Goal: Feedback & Contribution: Contribute content

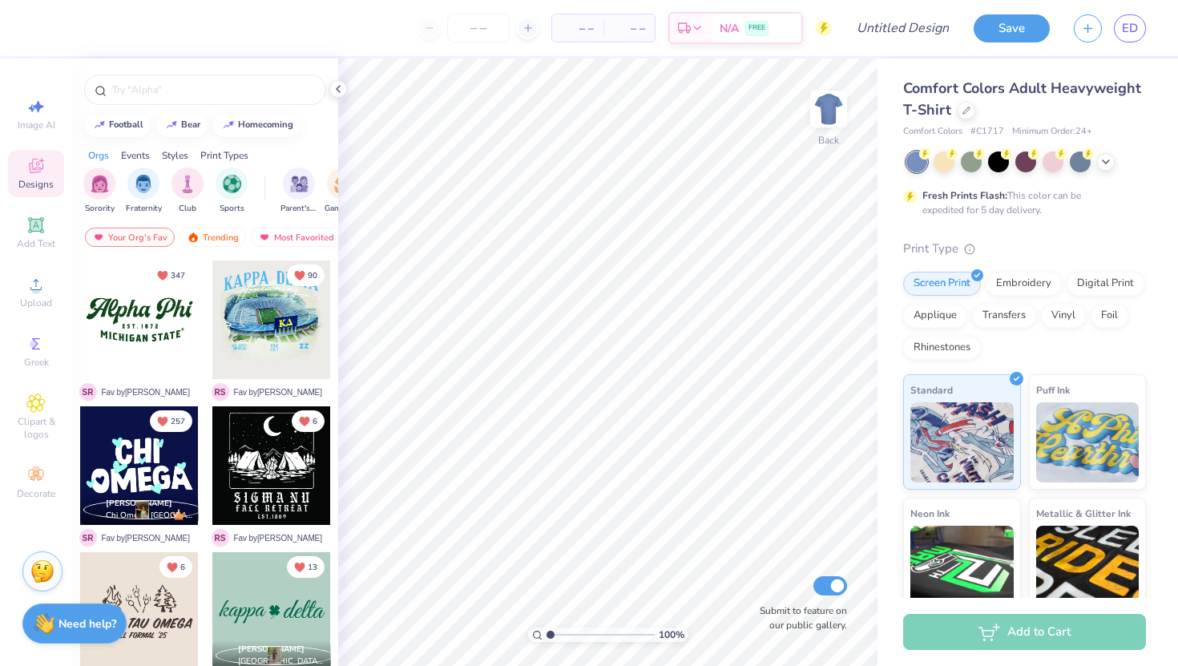
click at [41, 572] on img at bounding box center [42, 572] width 24 height 24
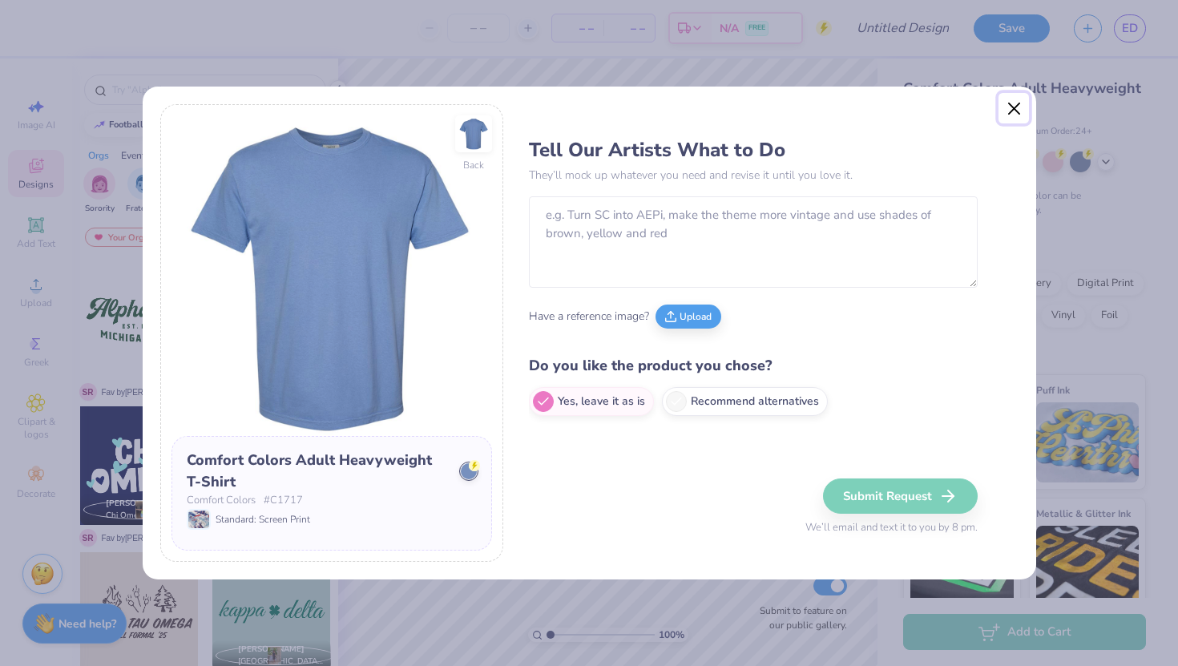
click at [1013, 96] on button "Close" at bounding box center [1014, 108] width 30 height 30
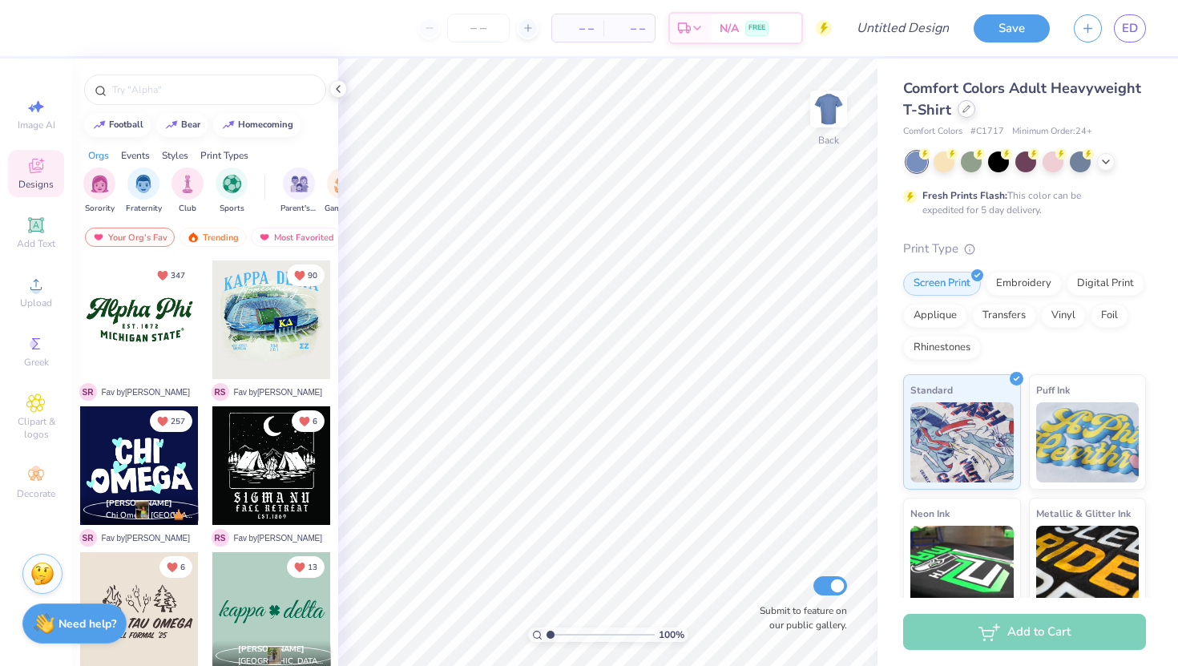
click at [963, 111] on icon at bounding box center [967, 109] width 8 height 8
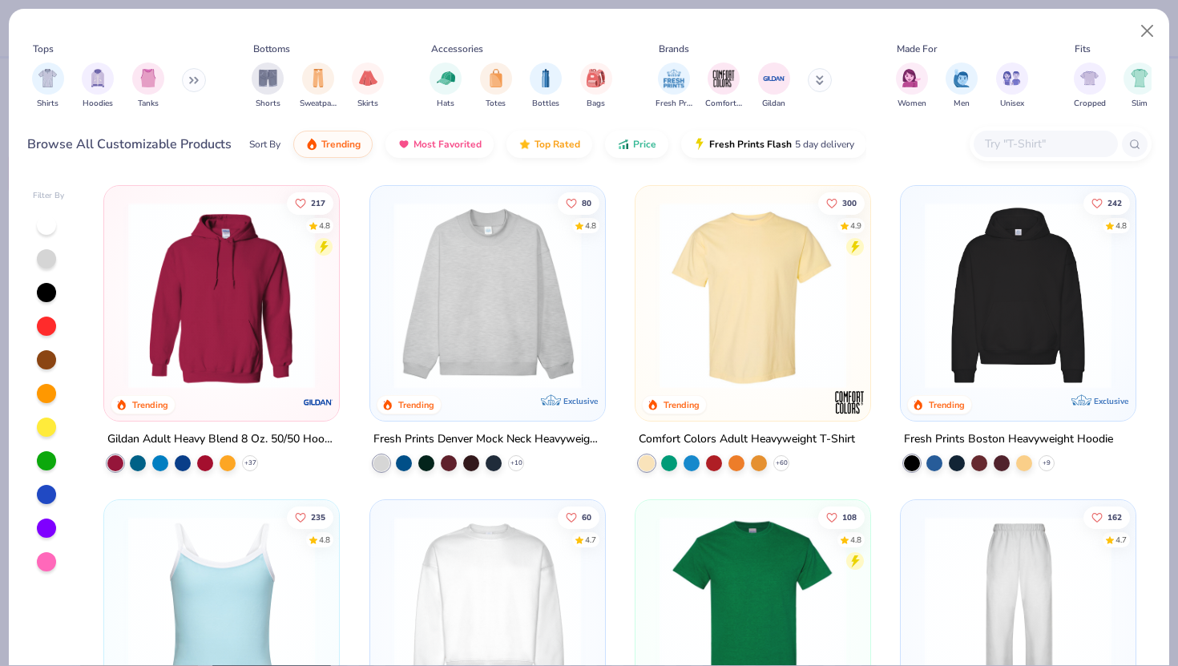
scroll to position [191, 0]
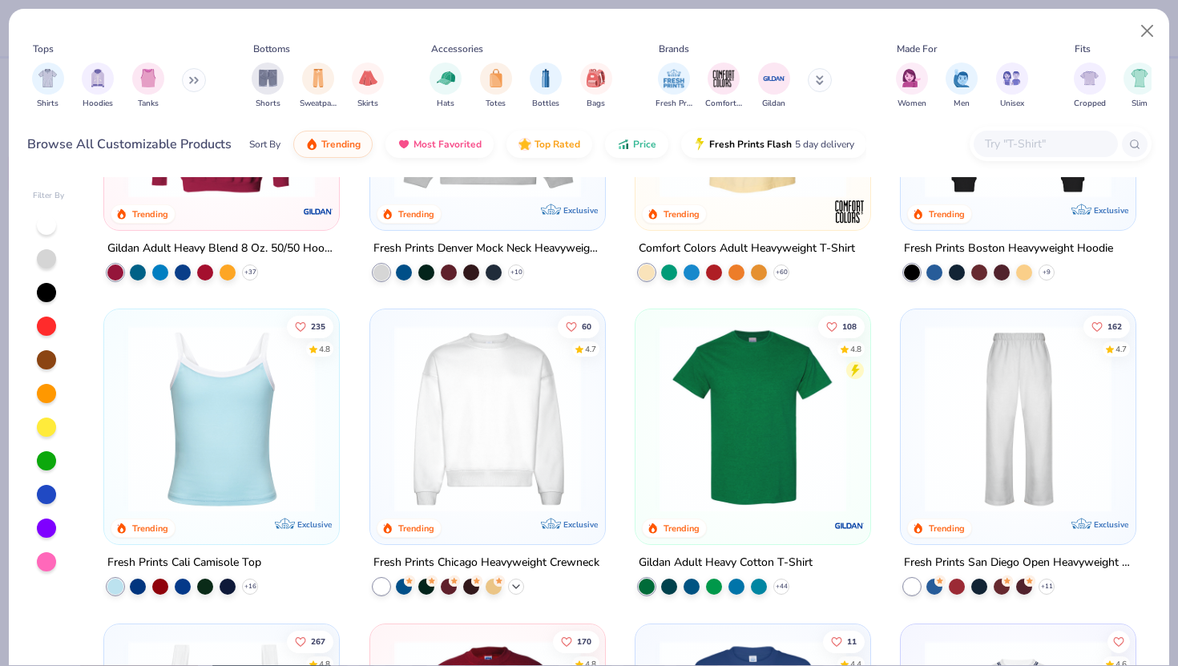
click at [515, 588] on icon at bounding box center [516, 586] width 13 height 13
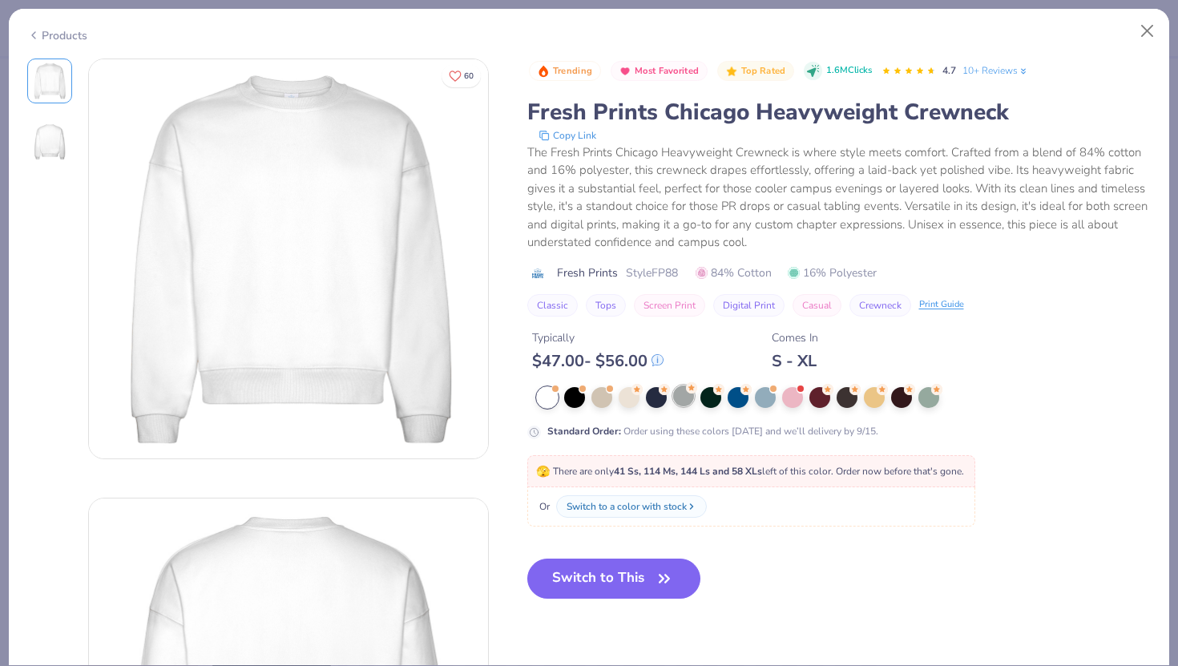
click at [681, 398] on div at bounding box center [683, 396] width 21 height 21
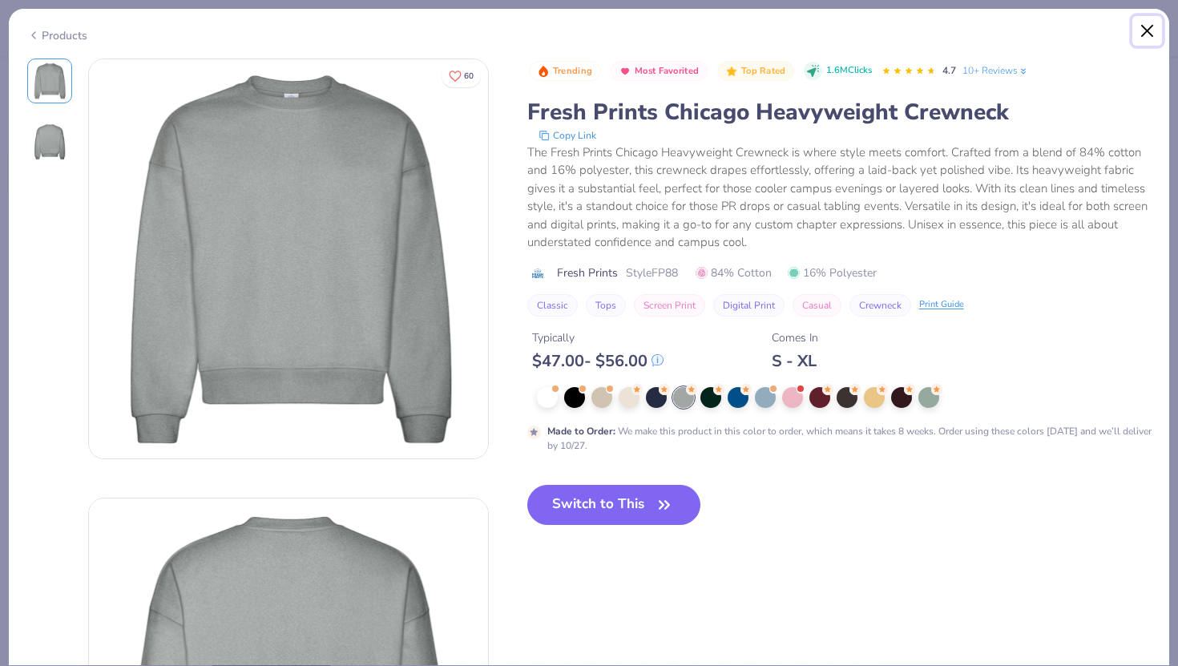
click at [1145, 36] on button "Close" at bounding box center [1148, 31] width 30 height 30
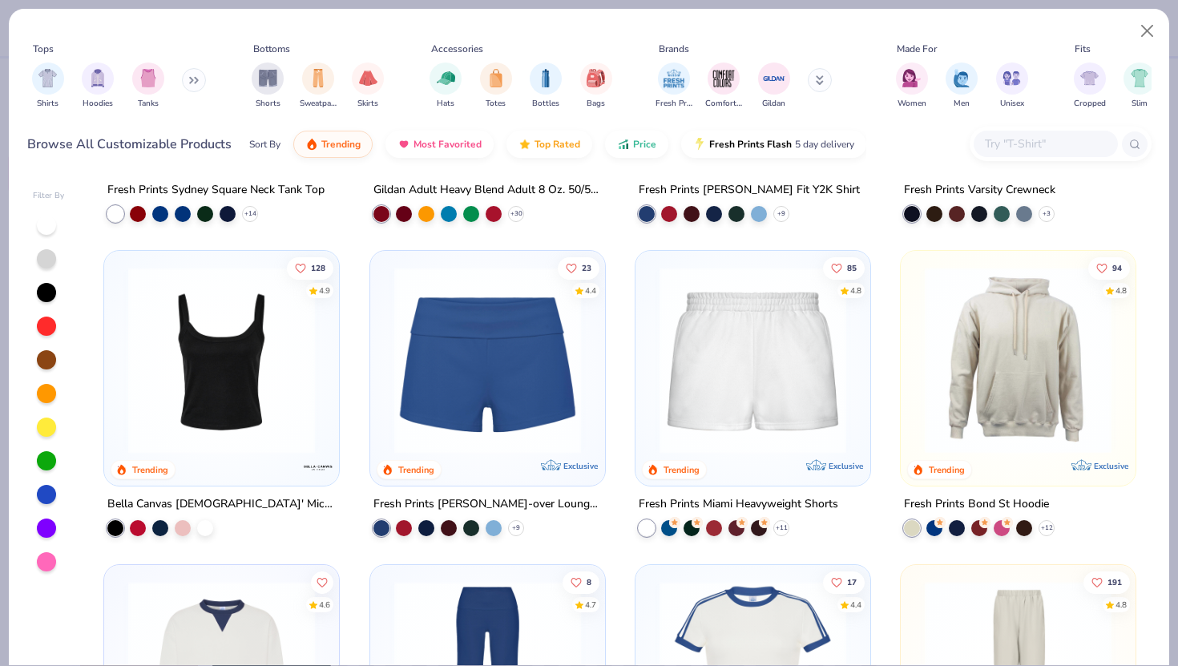
scroll to position [870, 0]
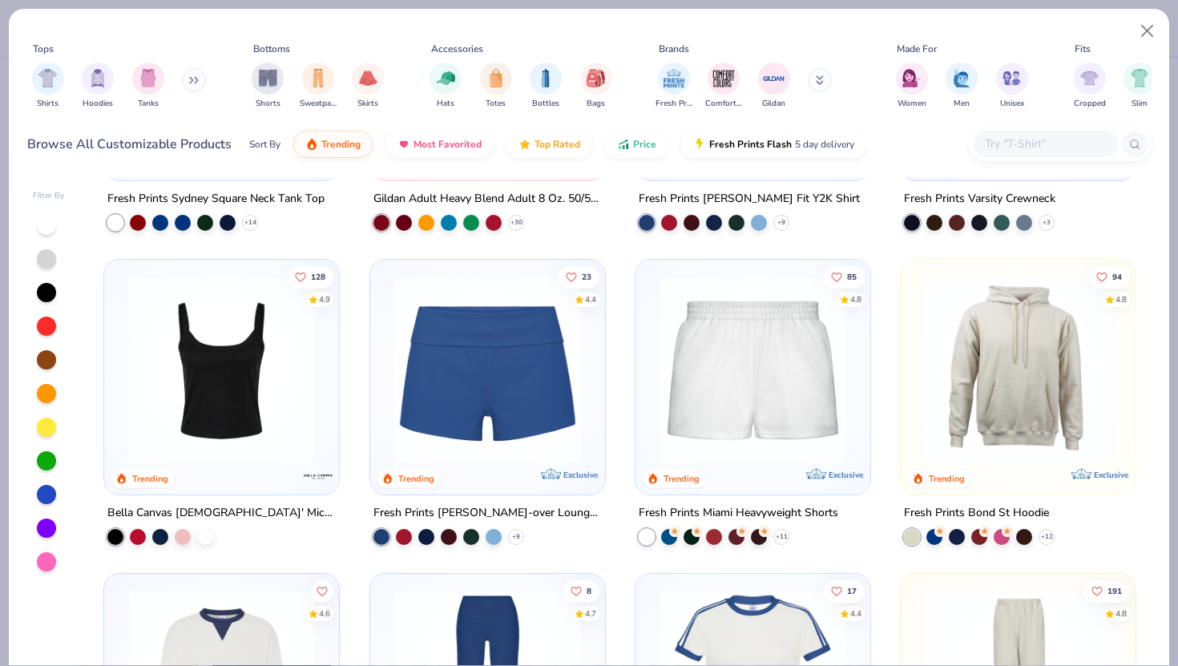
click at [186, 70] on div "Shirts Hoodies Tanks" at bounding box center [119, 85] width 184 height 59
click at [186, 71] on div "Shirts Hoodies Tanks" at bounding box center [119, 85] width 184 height 59
click at [192, 83] on icon at bounding box center [191, 81] width 2 height 6
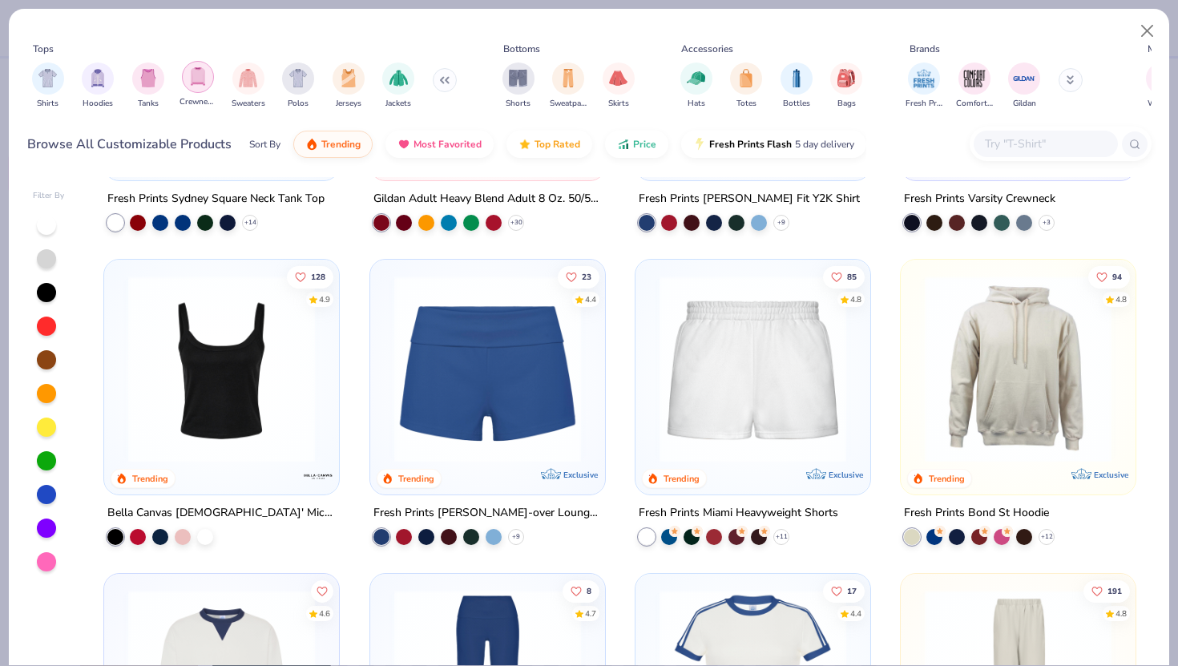
click at [204, 83] on img "filter for Crewnecks" at bounding box center [198, 76] width 18 height 18
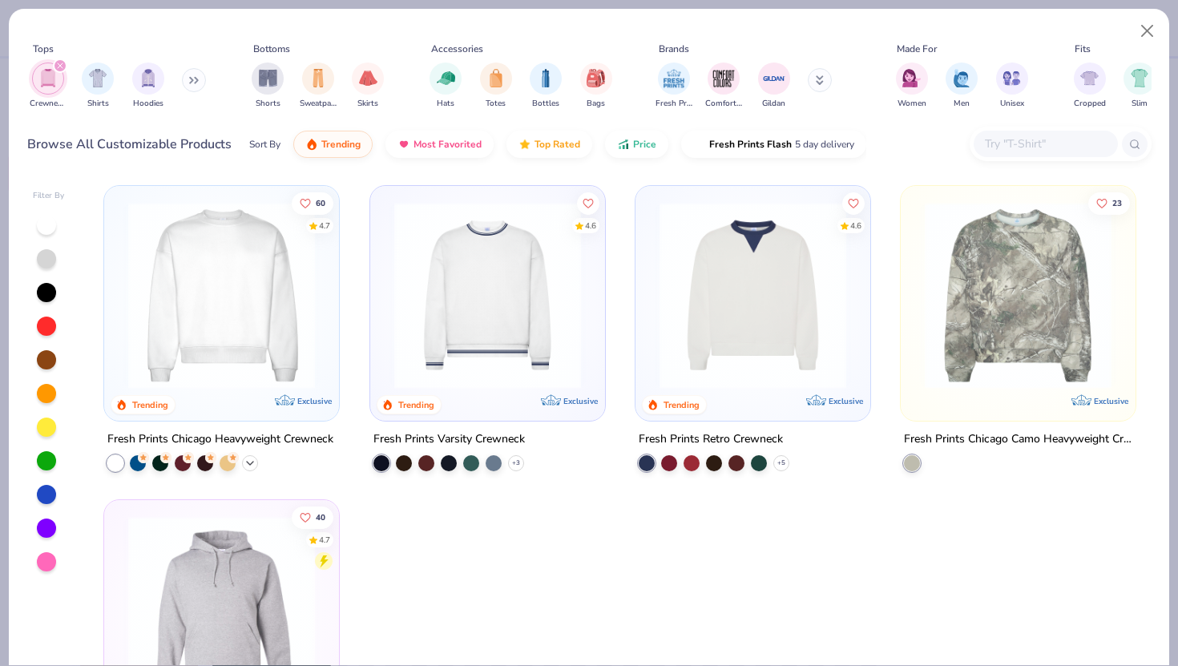
click at [254, 462] on icon at bounding box center [250, 463] width 13 height 13
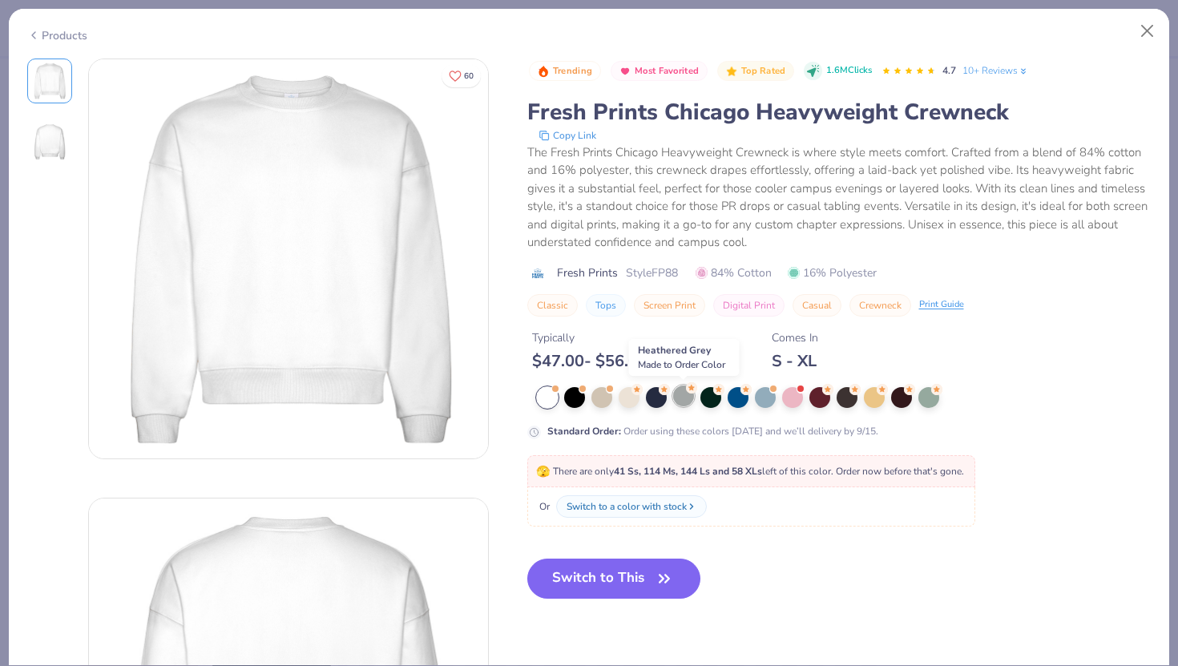
click at [681, 390] on div at bounding box center [683, 396] width 21 height 21
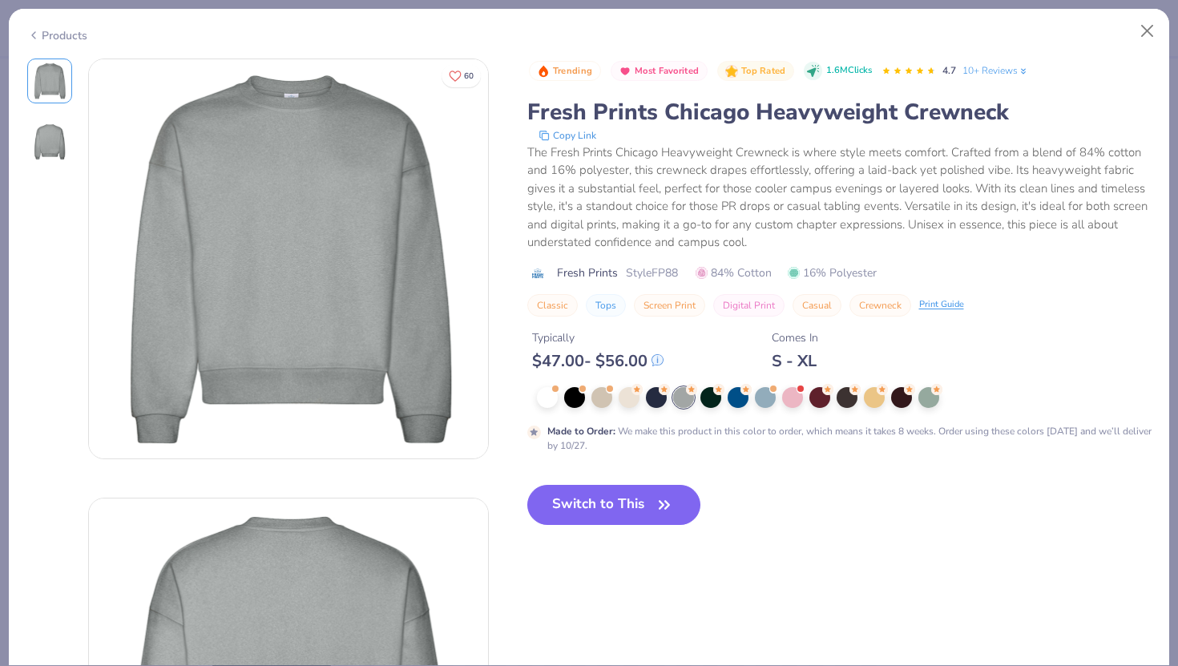
click at [1165, 19] on div "Products" at bounding box center [589, 30] width 1161 height 42
click at [1155, 30] on button "Close" at bounding box center [1148, 31] width 30 height 30
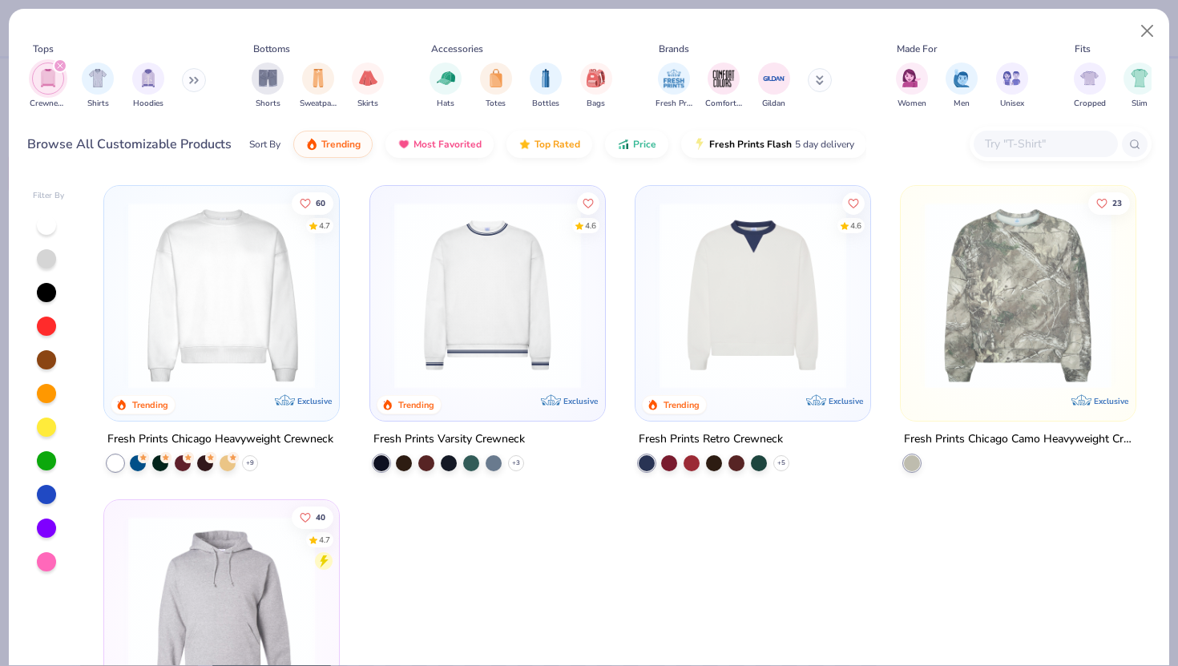
click at [62, 63] on icon "filter for Crewnecks" at bounding box center [60, 65] width 5 height 5
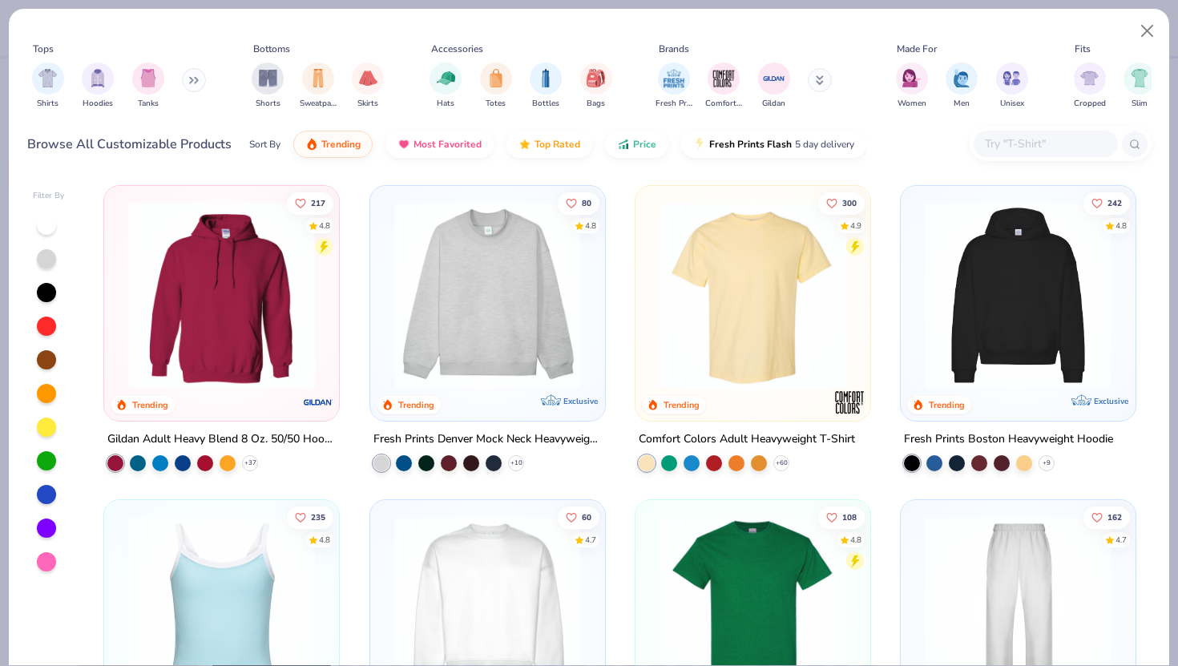
click at [190, 81] on button at bounding box center [194, 80] width 24 height 24
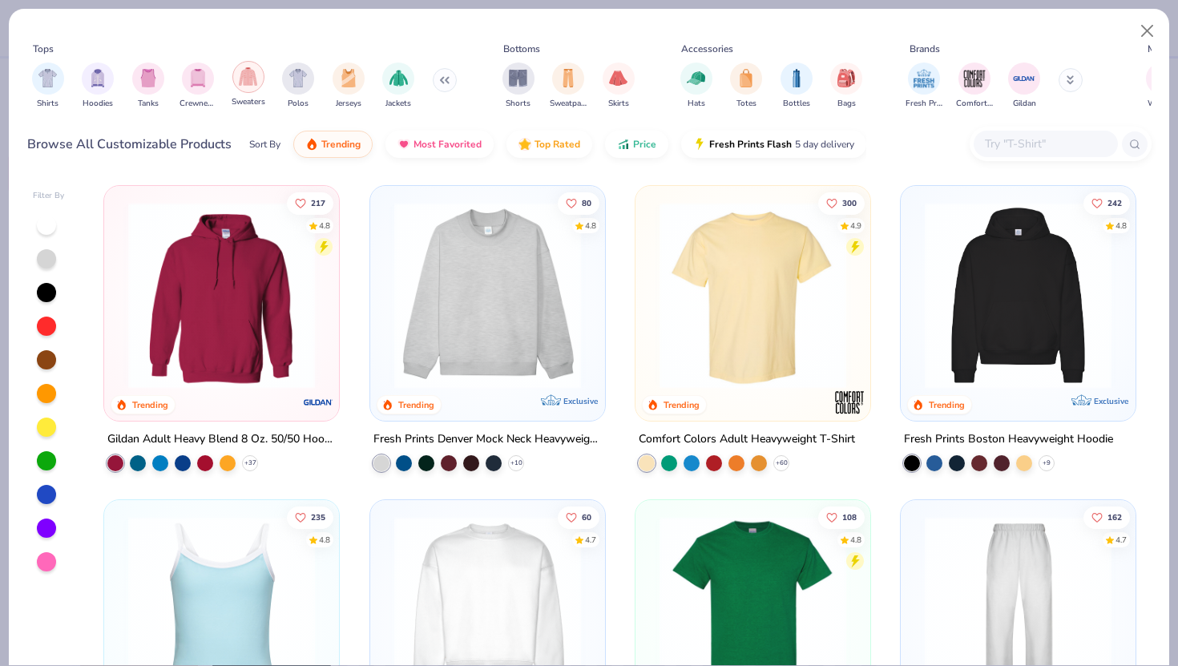
click at [252, 77] on img "filter for Sweaters" at bounding box center [248, 76] width 18 height 18
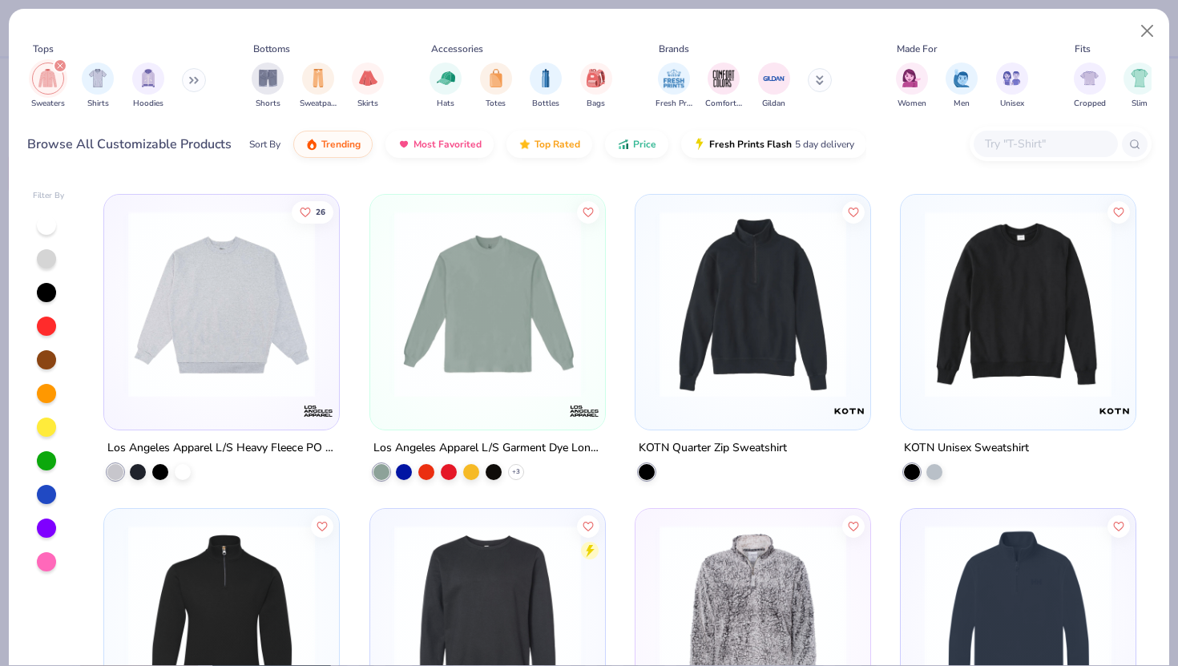
scroll to position [4387, 0]
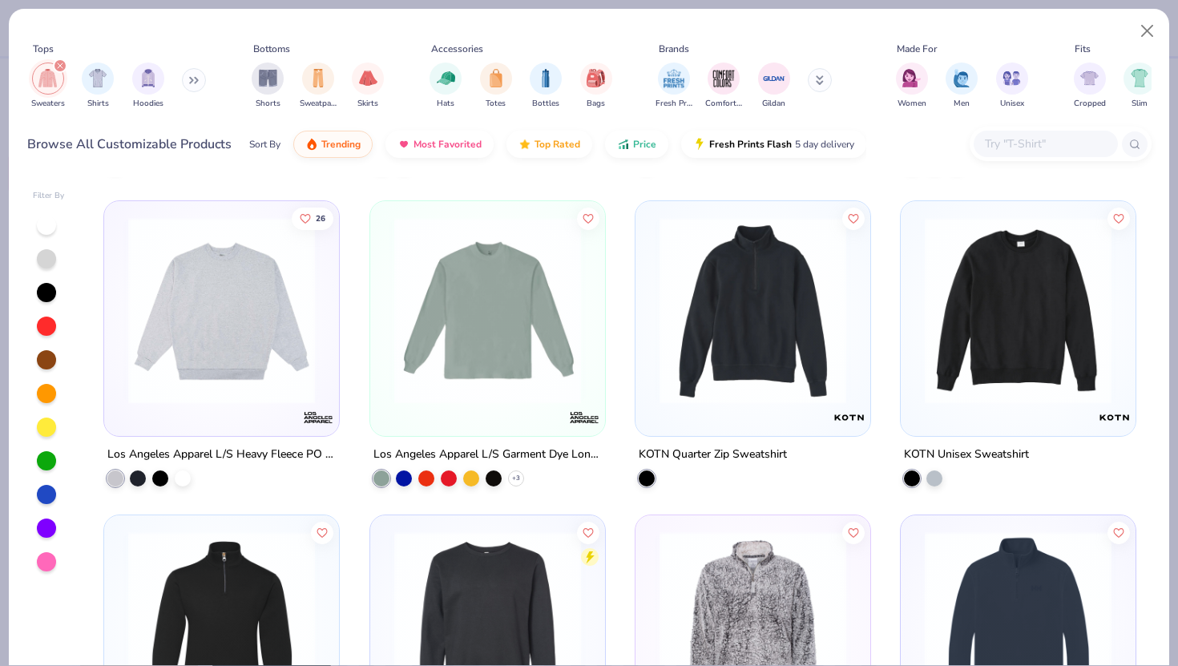
click at [272, 372] on img at bounding box center [221, 309] width 203 height 187
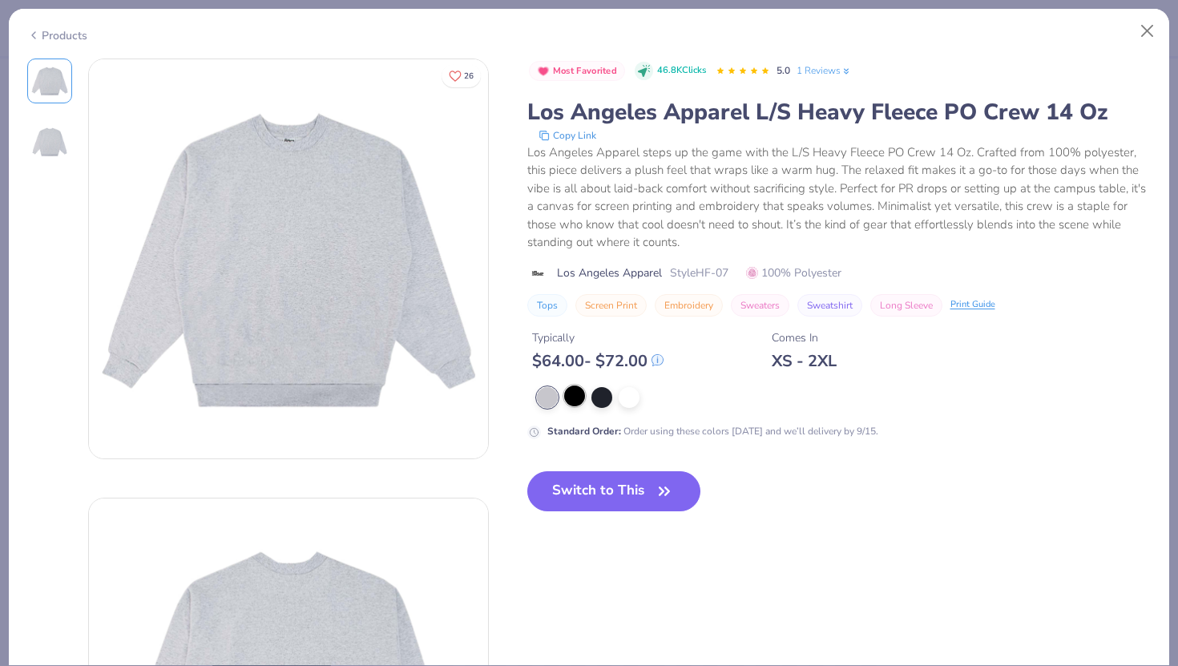
click at [569, 402] on div at bounding box center [574, 396] width 21 height 21
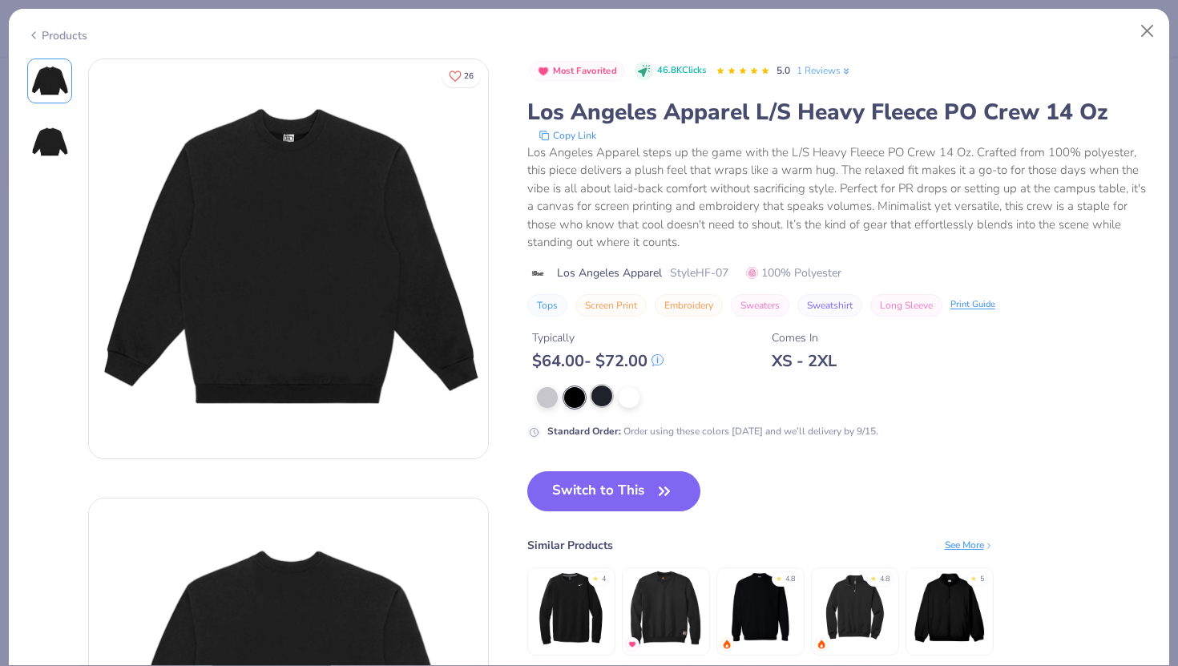
click at [607, 397] on div at bounding box center [602, 396] width 21 height 21
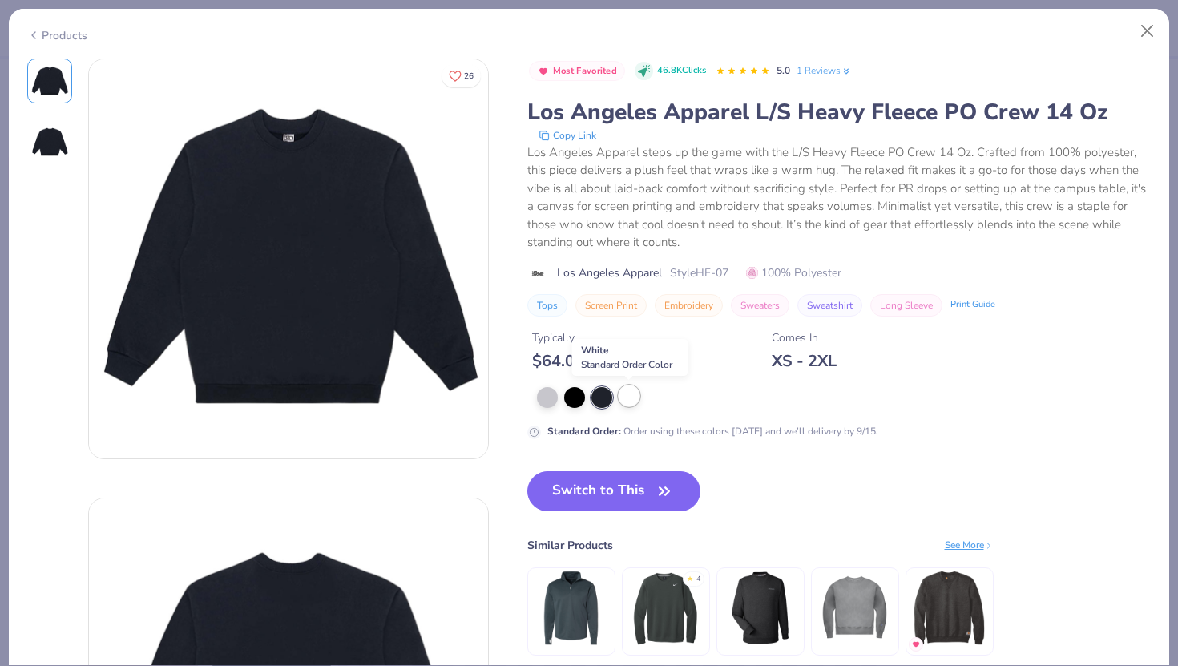
click at [626, 397] on div at bounding box center [629, 396] width 21 height 21
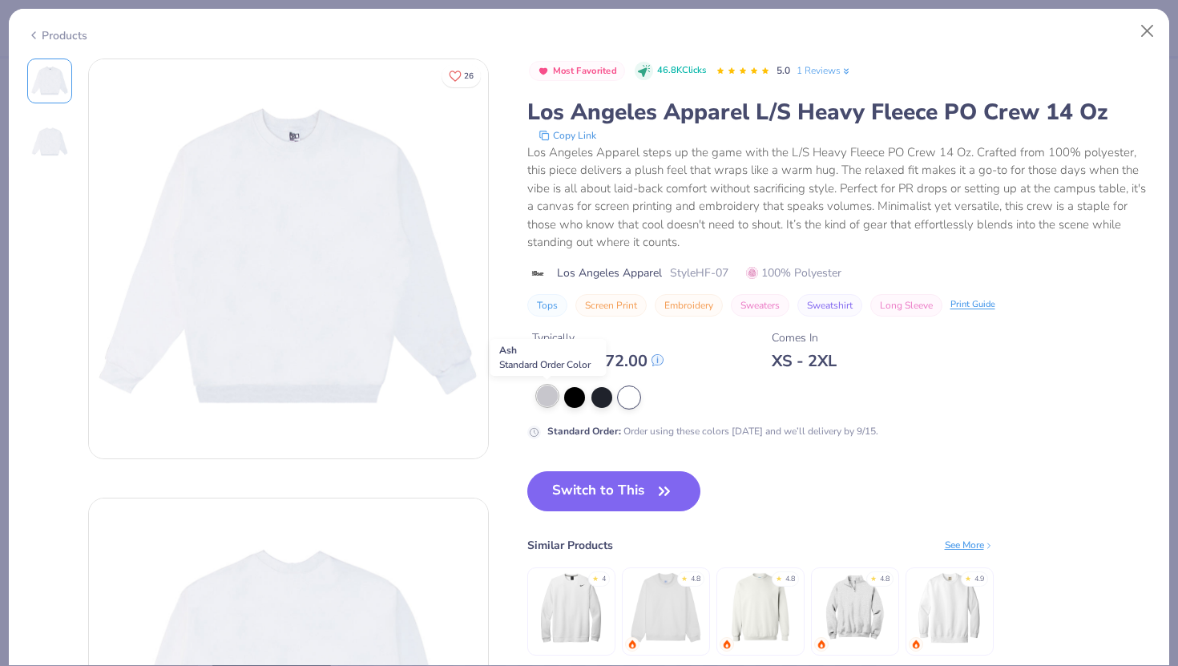
click at [549, 397] on div at bounding box center [547, 396] width 21 height 21
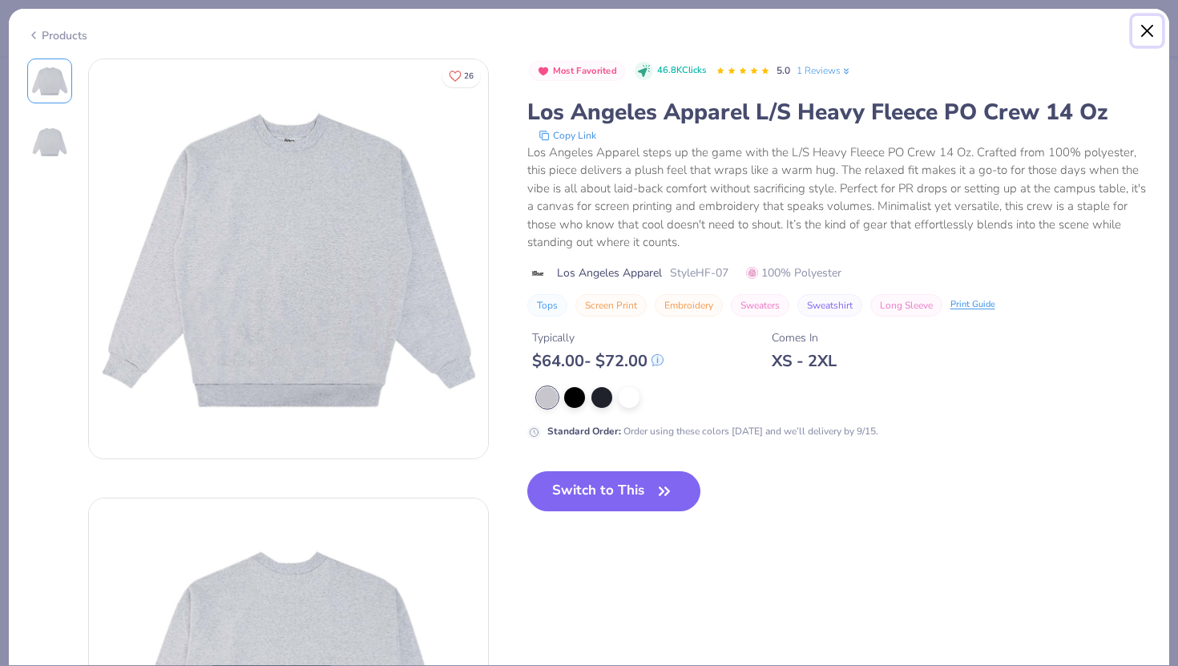
click at [1134, 34] on button "Close" at bounding box center [1148, 31] width 30 height 30
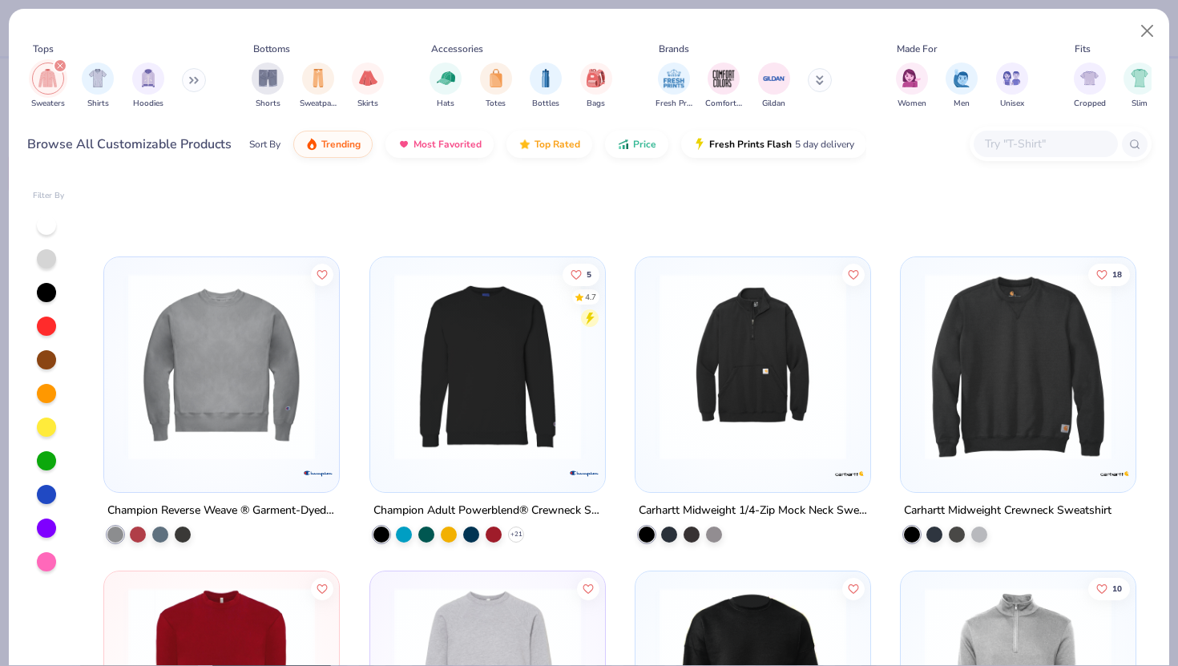
scroll to position [6882, 0]
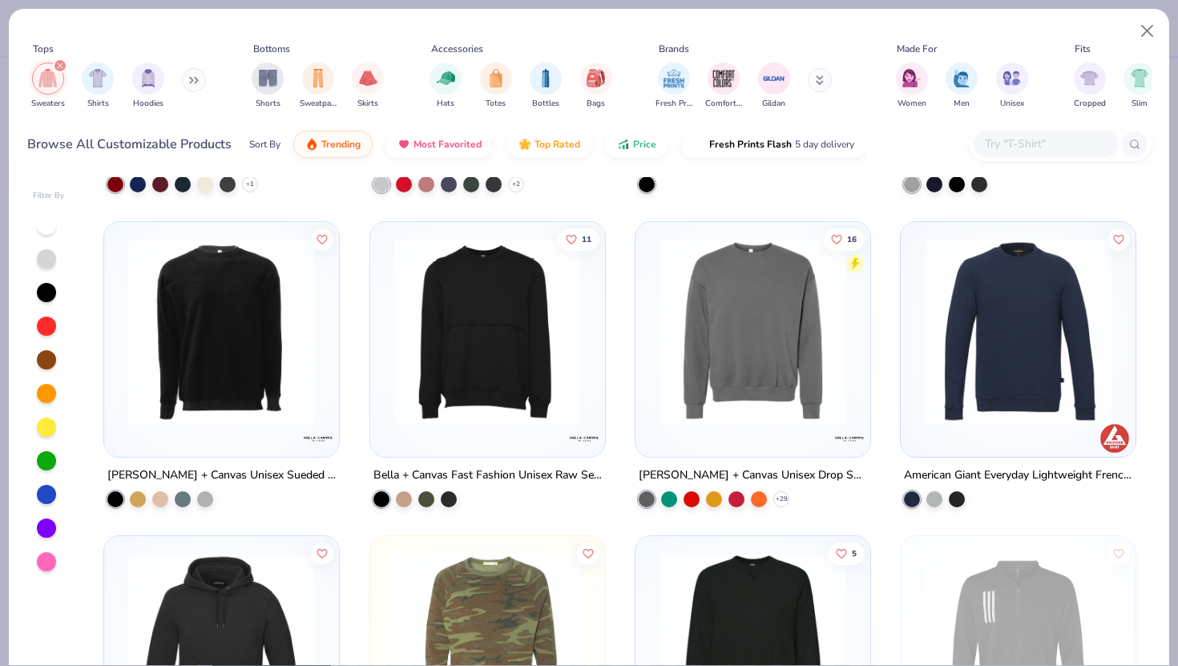
click at [50, 261] on div at bounding box center [46, 258] width 19 height 19
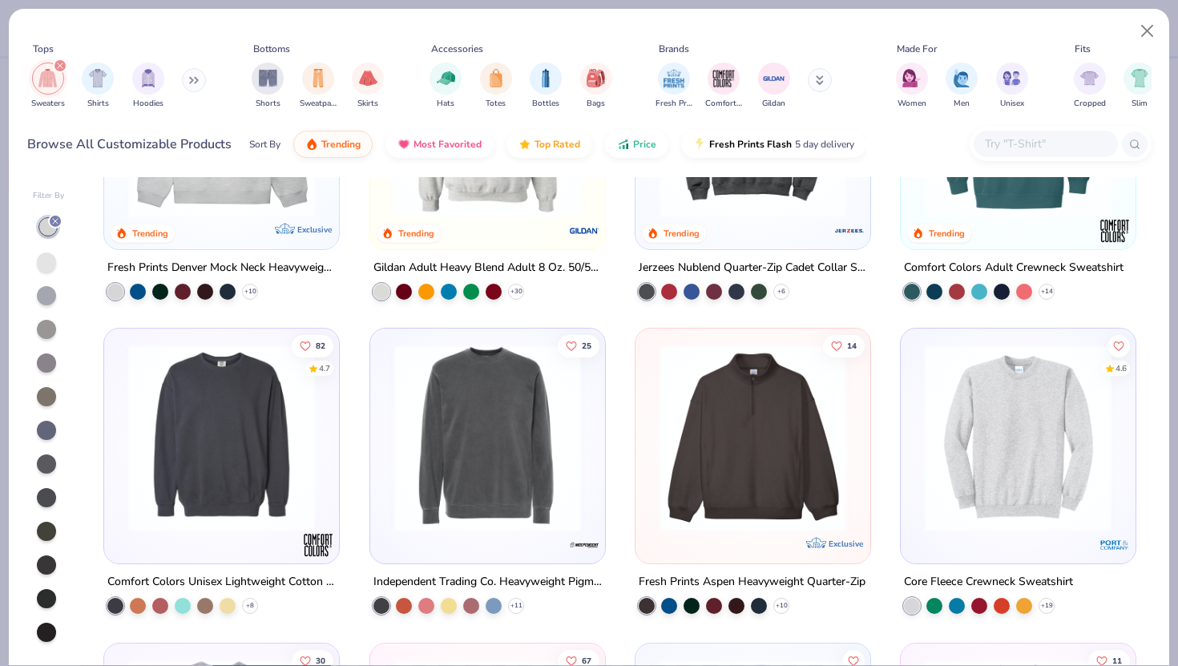
scroll to position [172, 0]
click at [515, 605] on polyline at bounding box center [516, 605] width 6 height 3
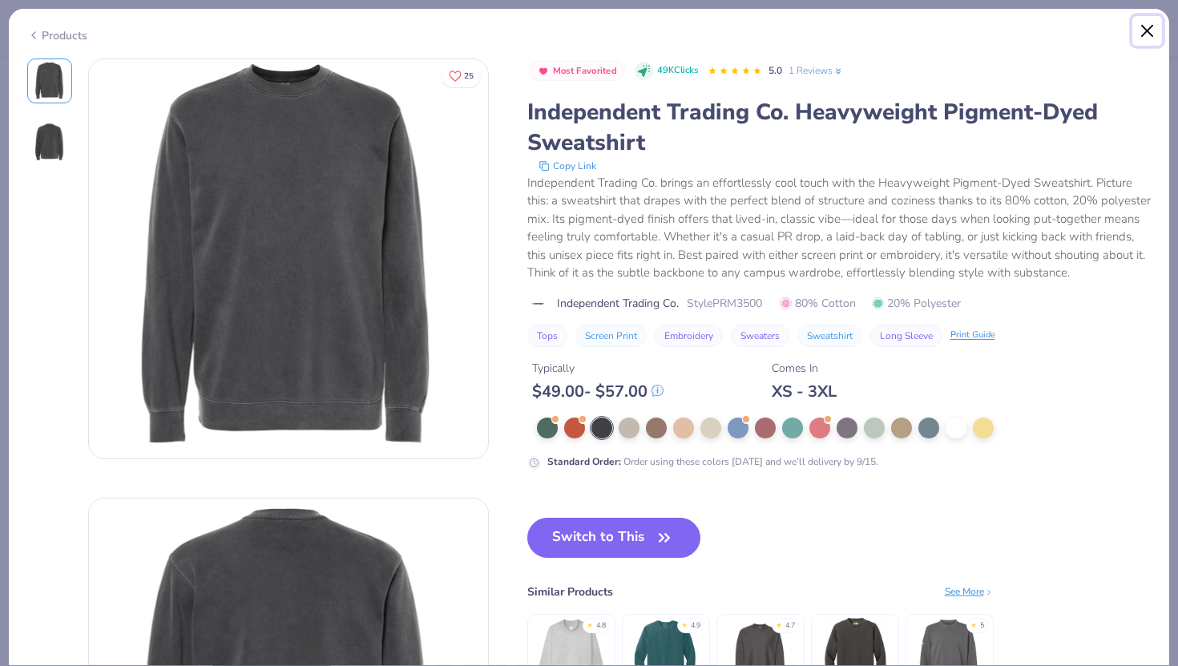
click at [1146, 27] on button "Close" at bounding box center [1148, 31] width 30 height 30
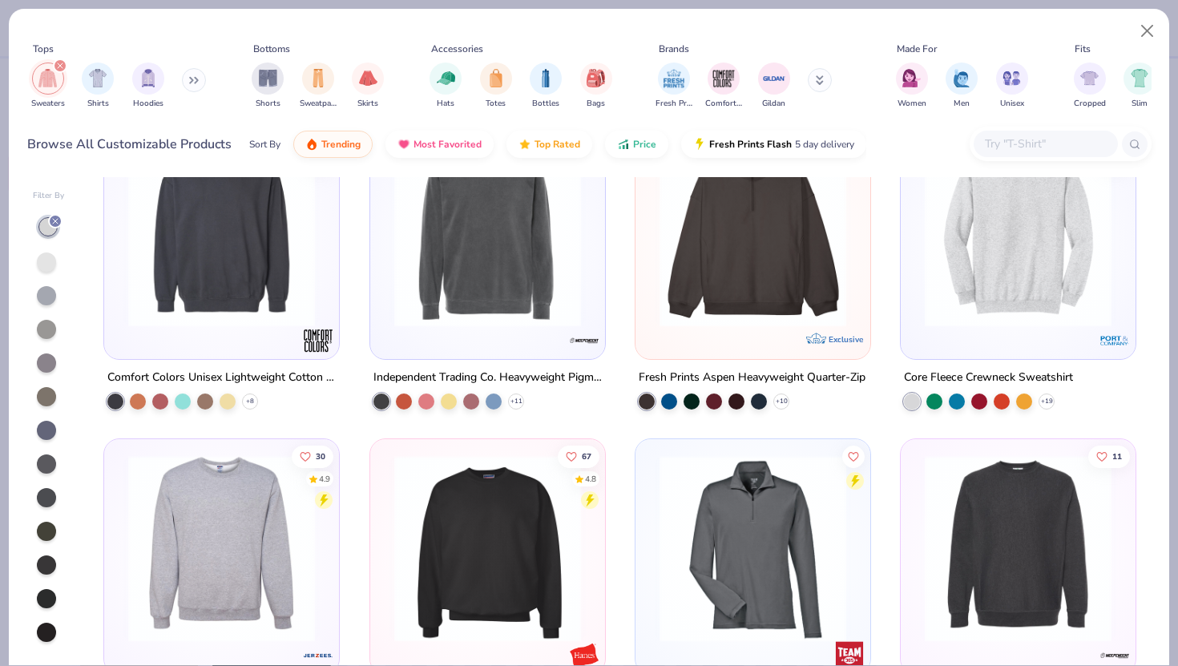
scroll to position [473, 0]
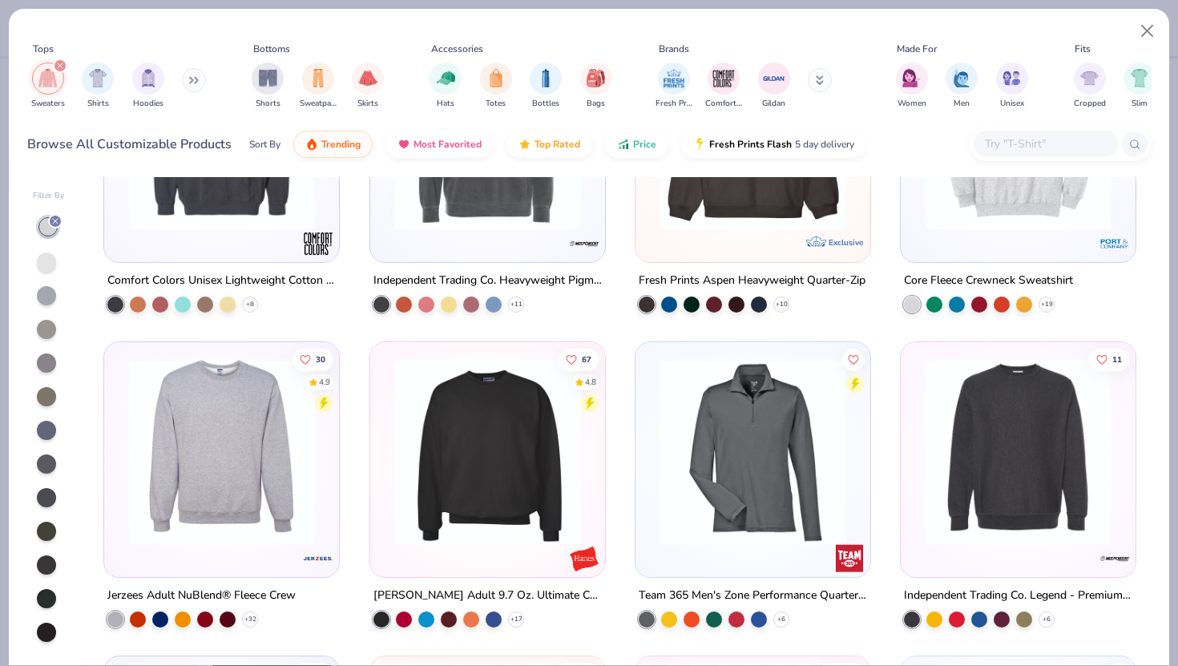
click at [232, 498] on img at bounding box center [221, 451] width 203 height 187
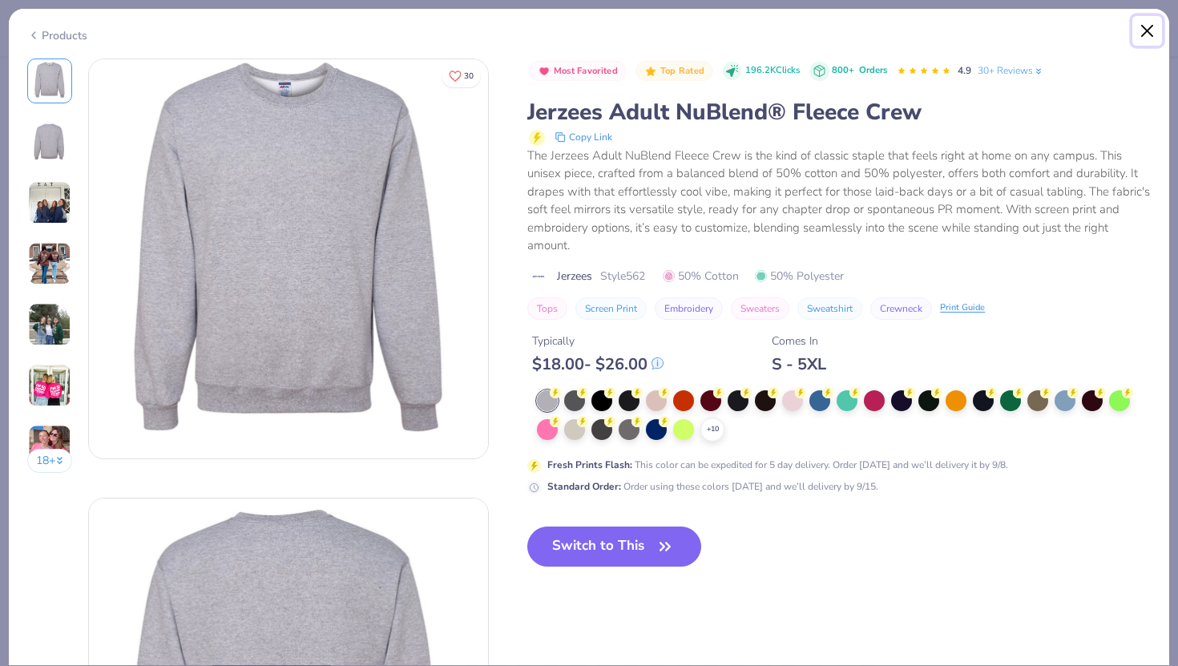
click at [1151, 21] on button "Close" at bounding box center [1148, 31] width 30 height 30
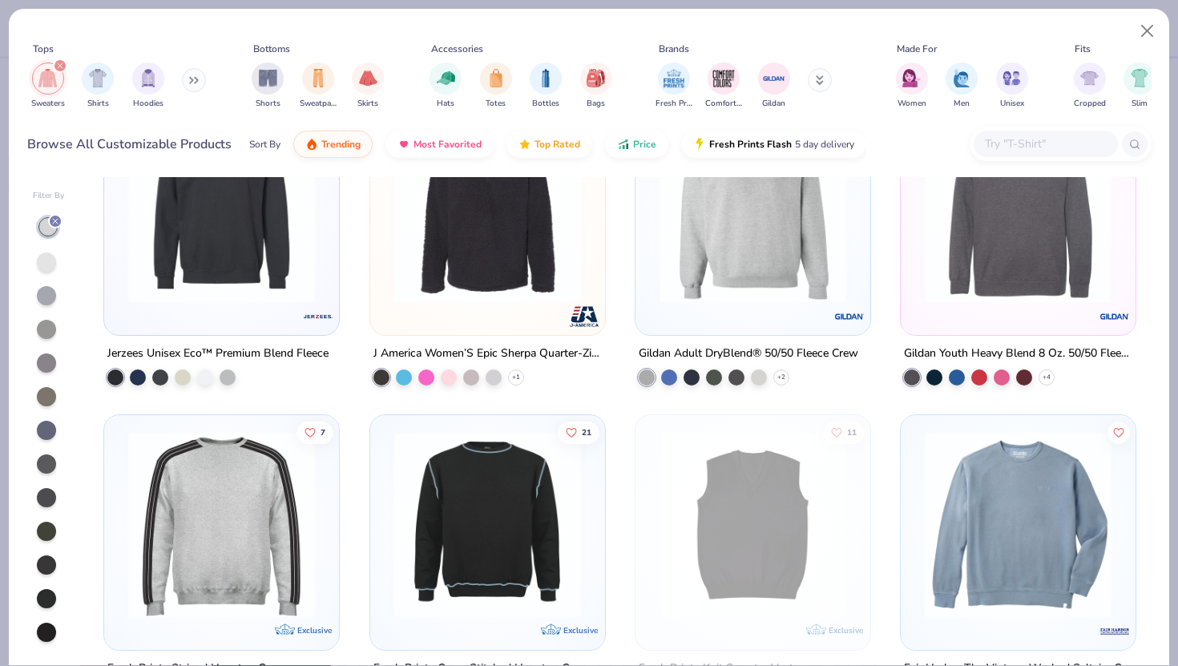
scroll to position [4216, 0]
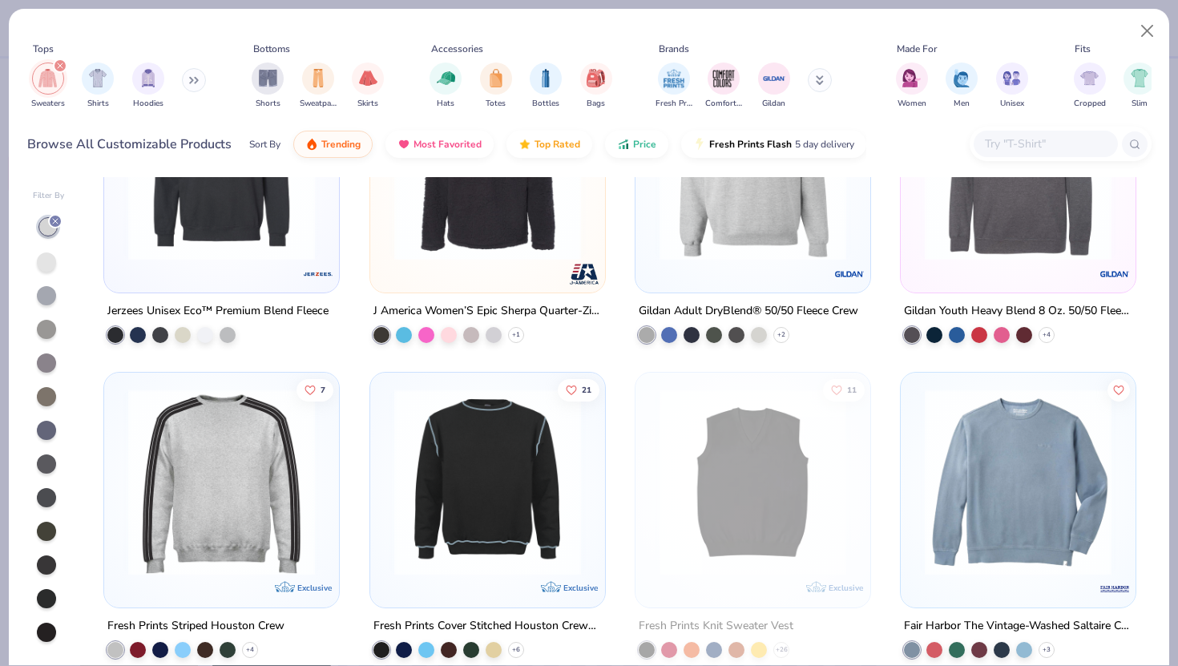
click at [781, 266] on div at bounding box center [753, 171] width 219 height 211
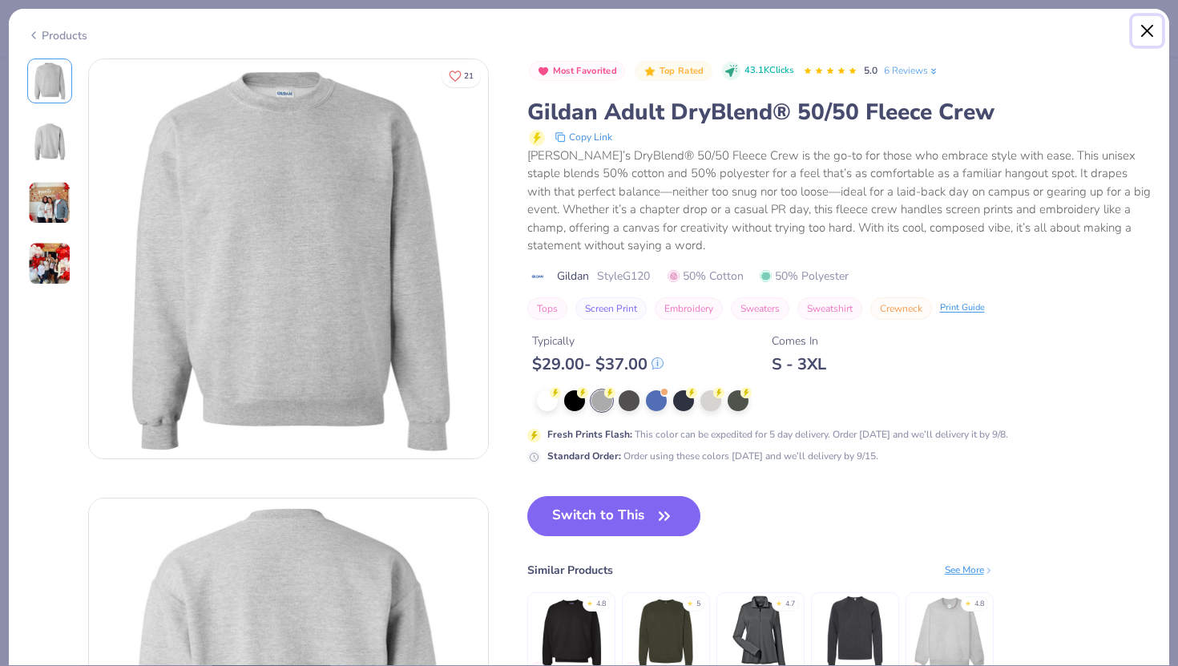
click at [1146, 28] on button "Close" at bounding box center [1148, 31] width 30 height 30
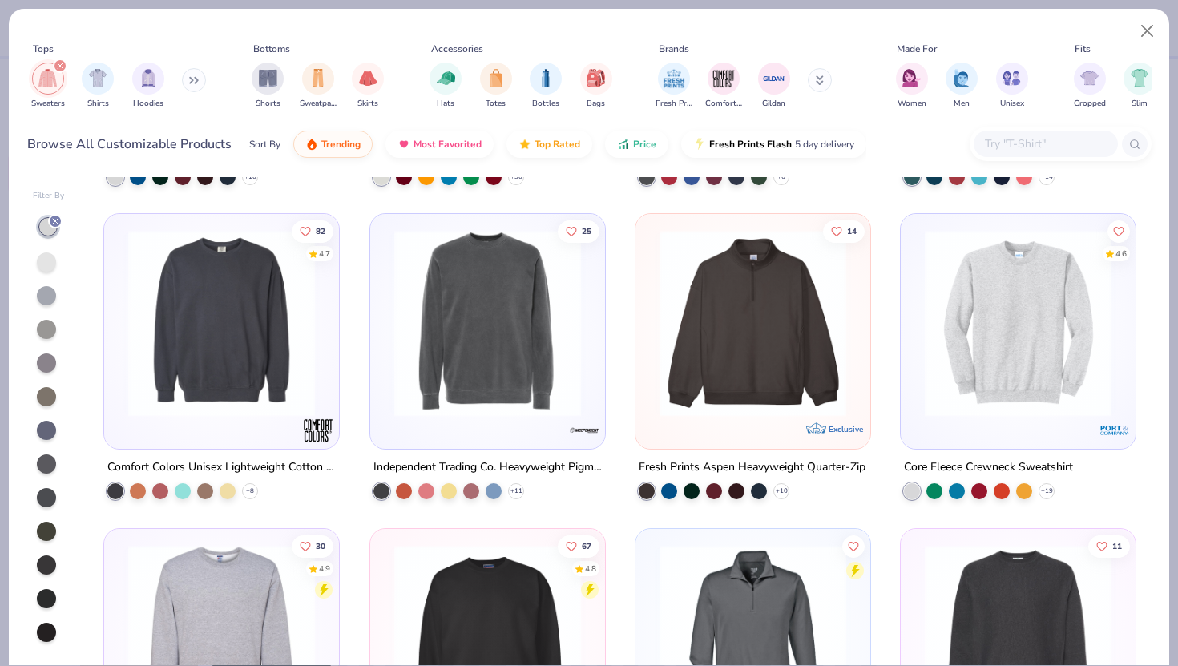
scroll to position [283, 0]
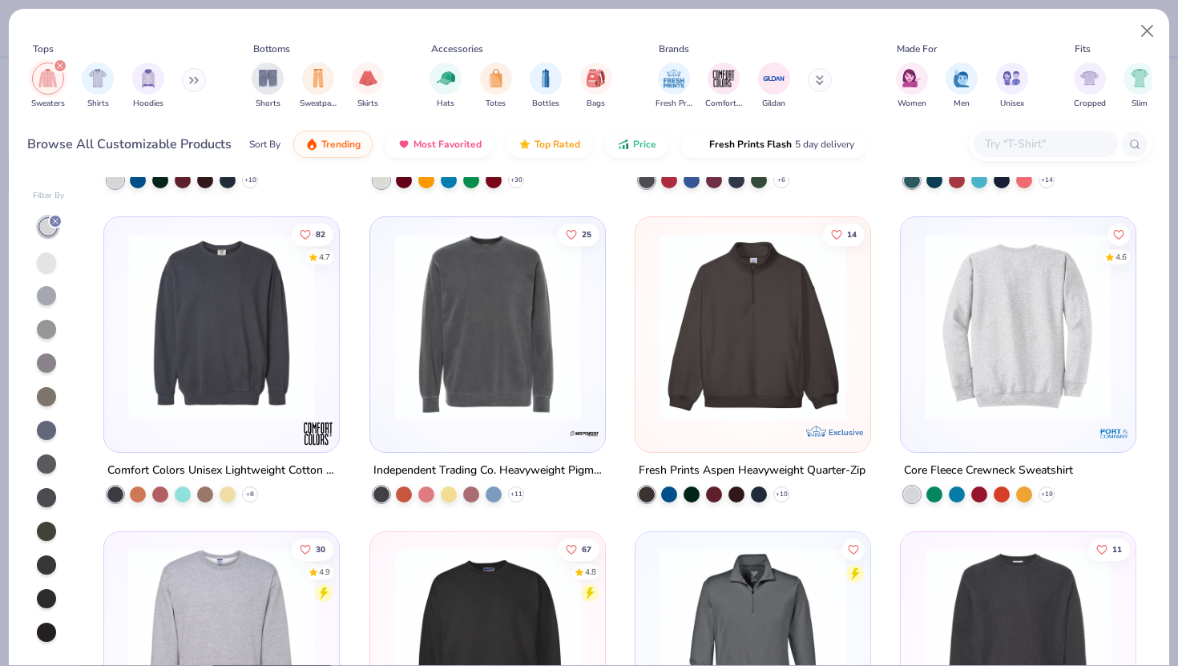
click at [998, 328] on div at bounding box center [1018, 326] width 609 height 187
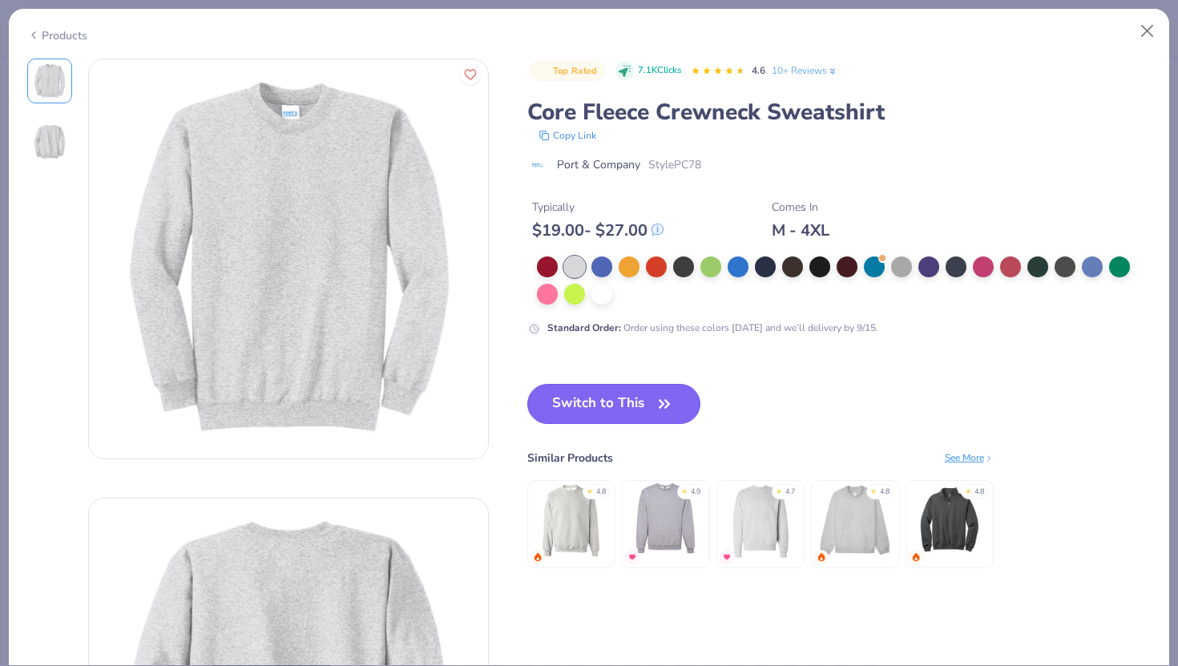
click at [681, 407] on button "Switch to This" at bounding box center [614, 404] width 174 height 40
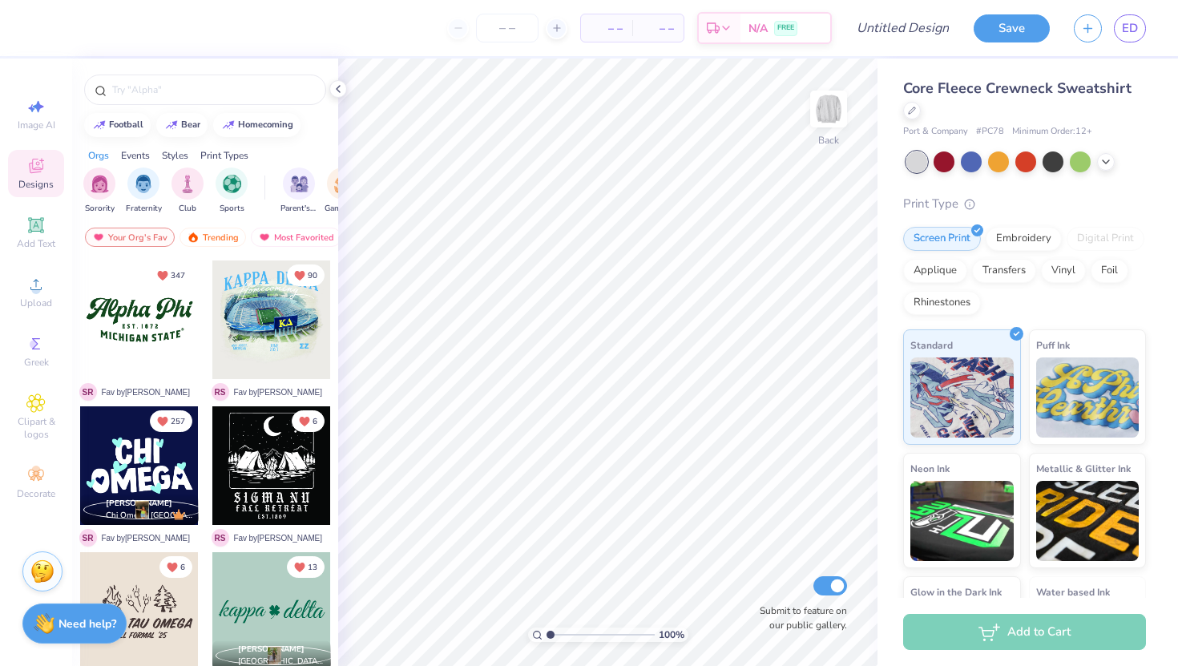
click at [39, 572] on img at bounding box center [42, 572] width 24 height 24
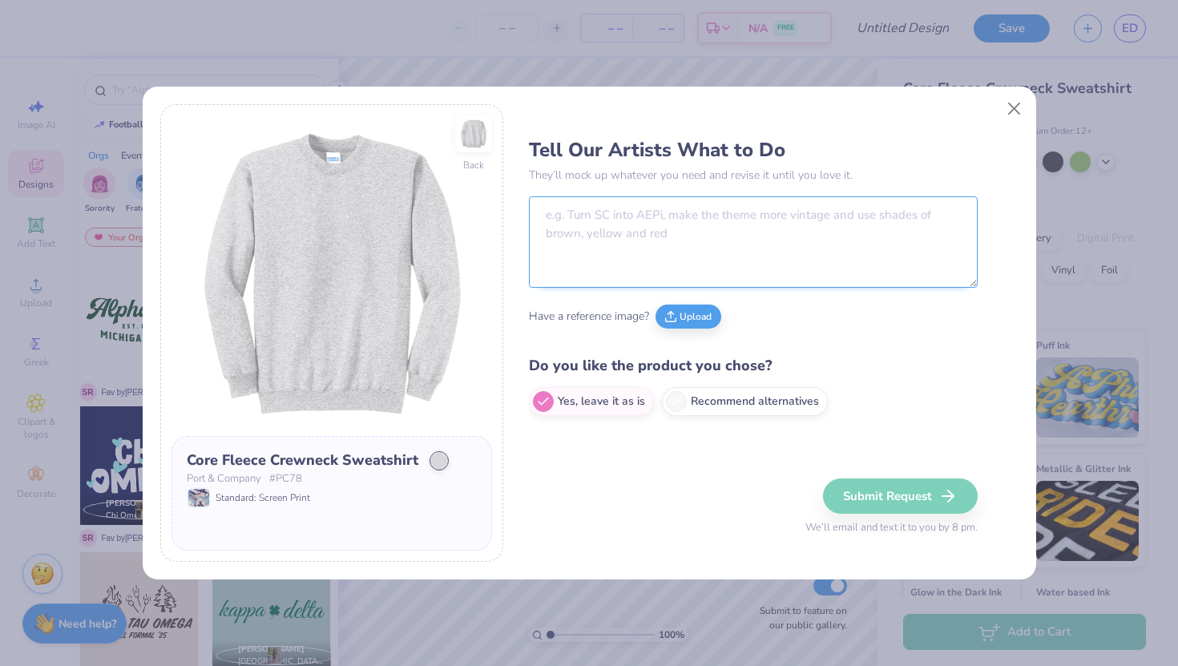
click at [632, 239] on textarea at bounding box center [753, 241] width 449 height 91
paste textarea "vintage style sweatshirt like the photo. use muted orange and blue and keep wor…"
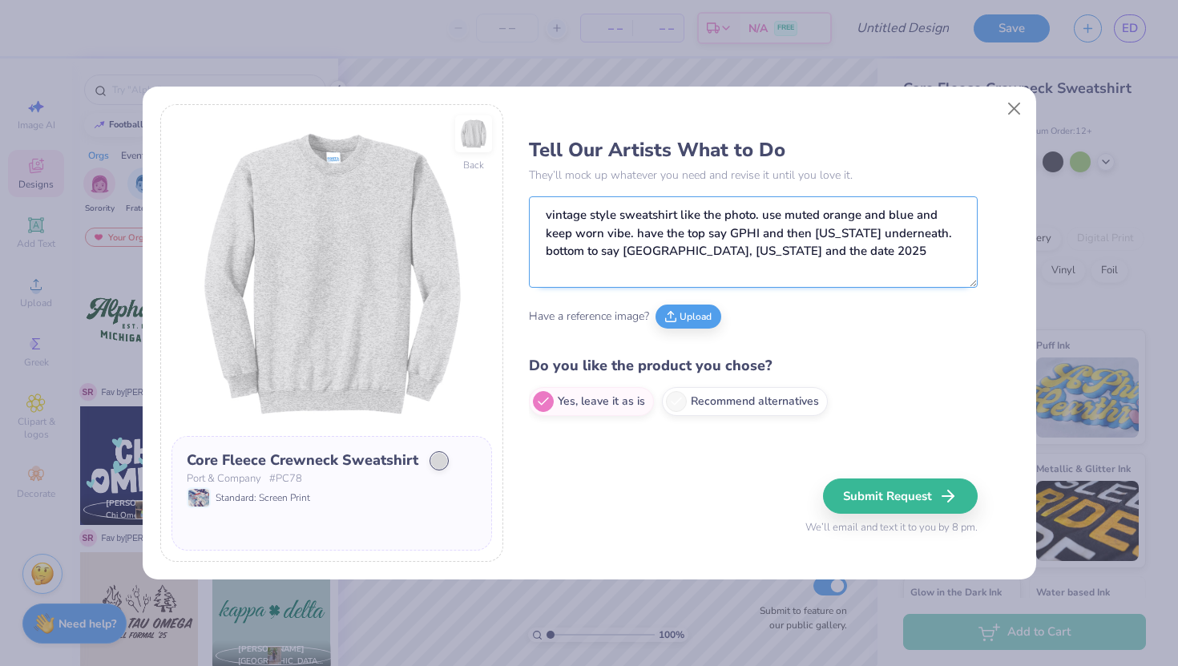
click at [576, 230] on textarea "vintage style sweatshirt like the photo. use muted orange and blue and keep wor…" at bounding box center [753, 241] width 449 height 91
click at [877, 248] on textarea "vintage style sweatshirt like the photo. use muted orange and blue and keep the…" at bounding box center [753, 241] width 449 height 91
type textarea "vintage style sweatshirt like the photo. use muted orange and blue and keep the…"
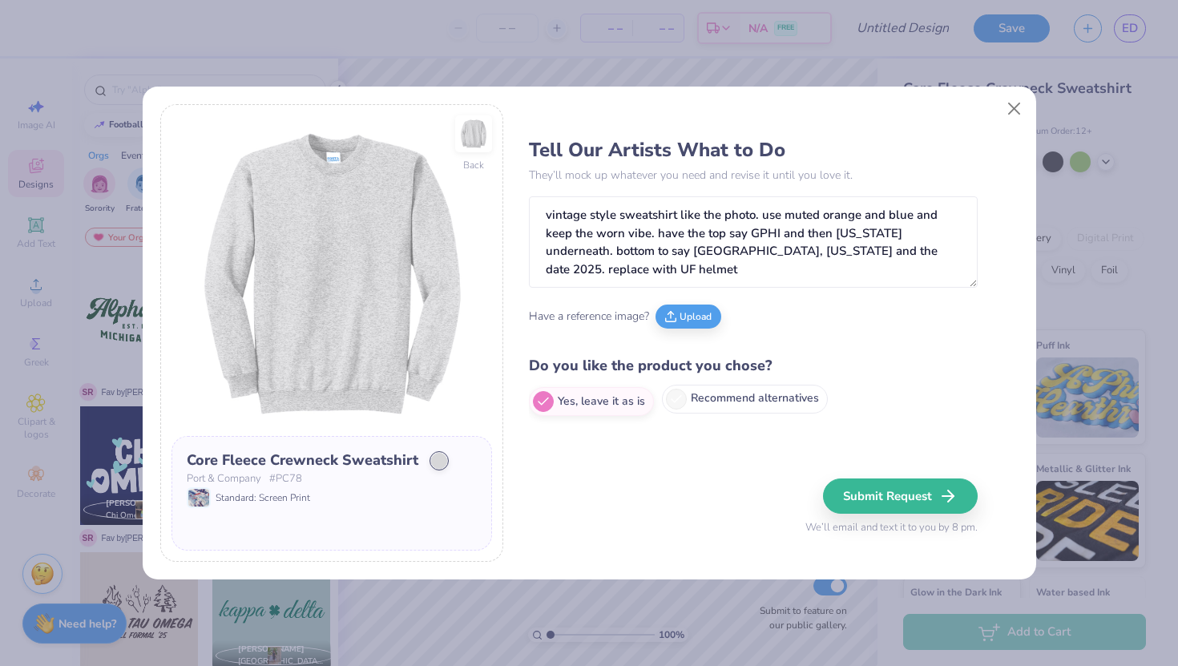
click at [708, 405] on label "Recommend alternatives" at bounding box center [745, 399] width 166 height 29
click at [540, 405] on input "Recommend alternatives" at bounding box center [534, 401] width 10 height 10
radio input "true"
click at [693, 323] on button "Upload" at bounding box center [689, 314] width 66 height 24
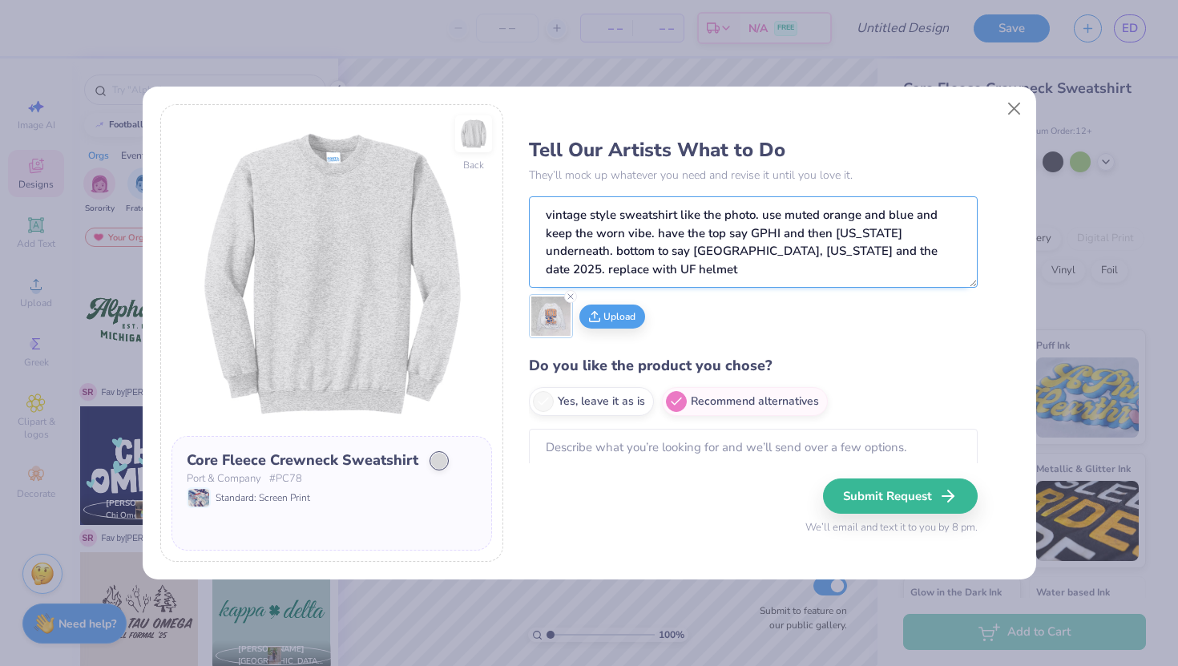
click at [728, 272] on textarea "vintage style sweatshirt like the photo. use muted orange and blue and keep the…" at bounding box center [753, 241] width 449 height 91
type textarea "vintage style sweatshirt like the photo. use muted orange and blue and keep the…"
click at [611, 477] on div "Tell Our Artists What to Do They’ll mock up whatever you need and revise it unt…" at bounding box center [773, 333] width 489 height 458
click at [580, 454] on textarea at bounding box center [753, 456] width 449 height 55
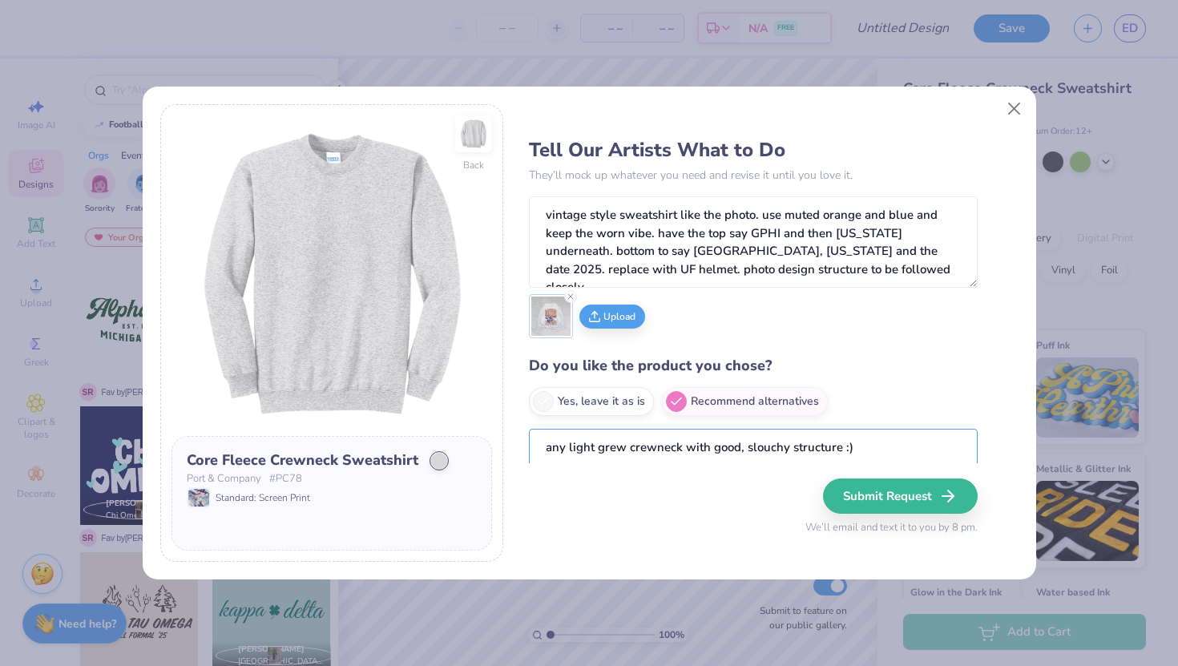
scroll to position [29, 0]
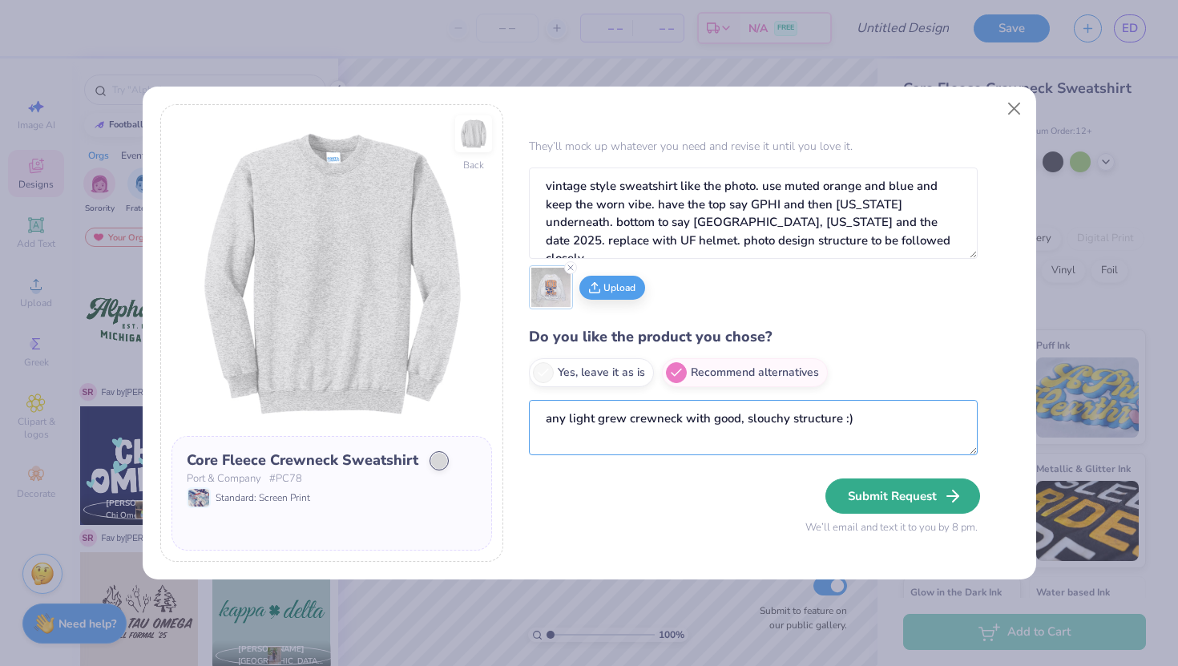
type textarea "any light grew crewneck with good, slouchy structure :)"
click at [861, 494] on button "Submit Request" at bounding box center [903, 496] width 155 height 35
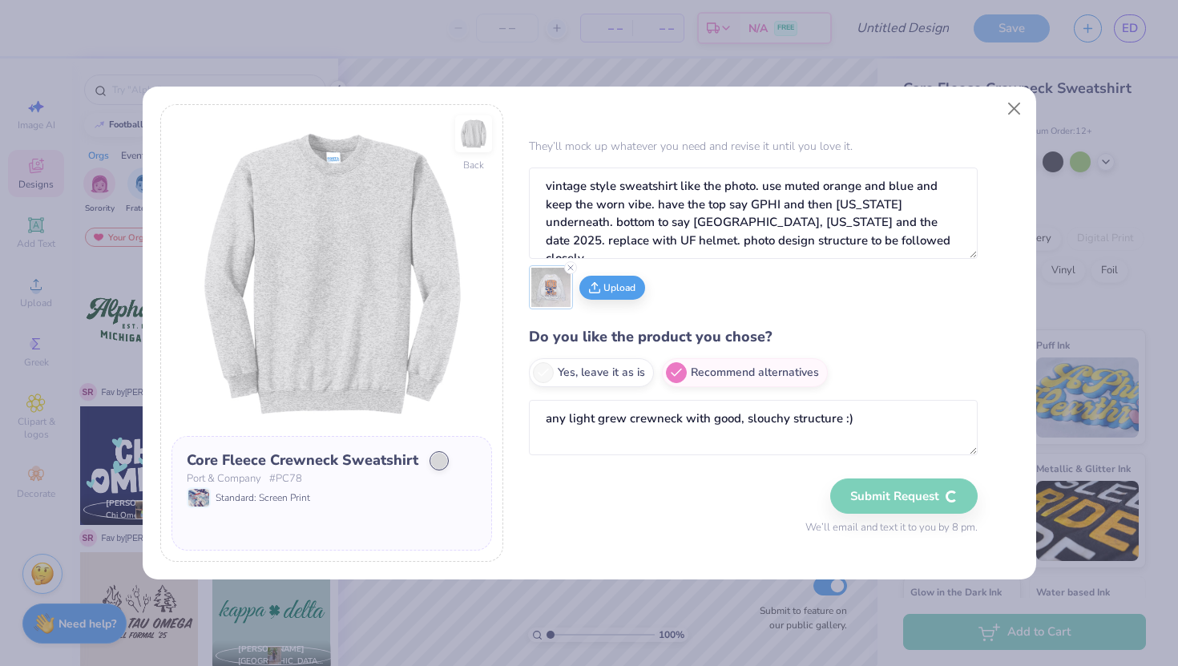
radio input "true"
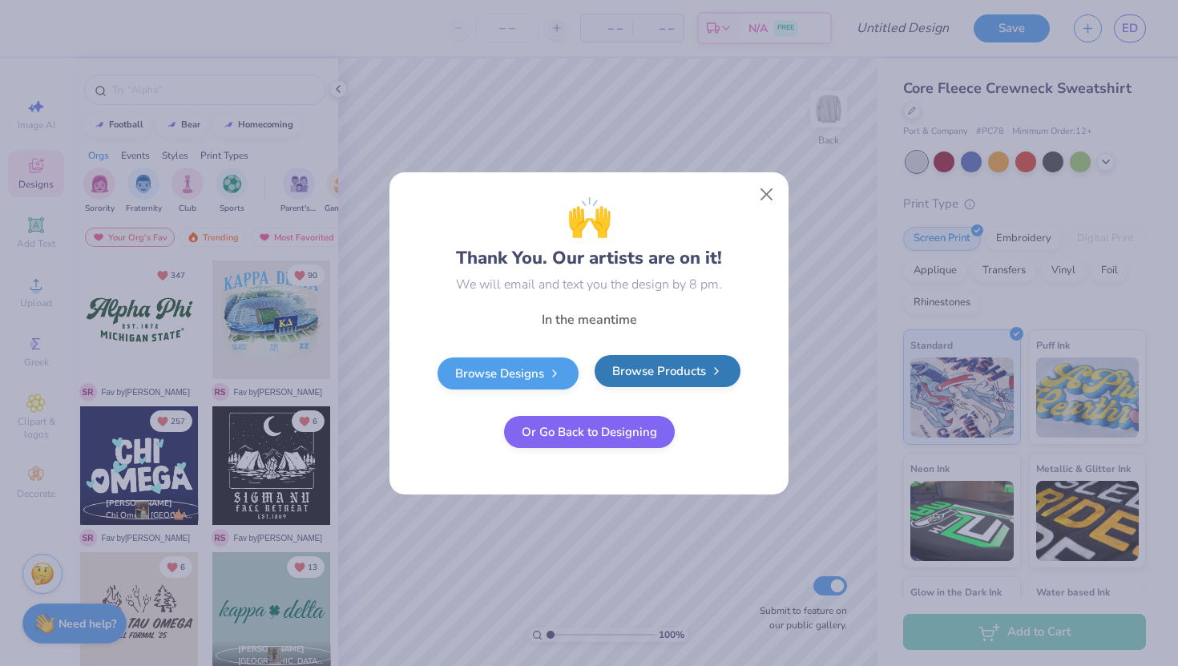
click at [686, 373] on link "Browse Products" at bounding box center [668, 371] width 146 height 32
